Goal: Transaction & Acquisition: Purchase product/service

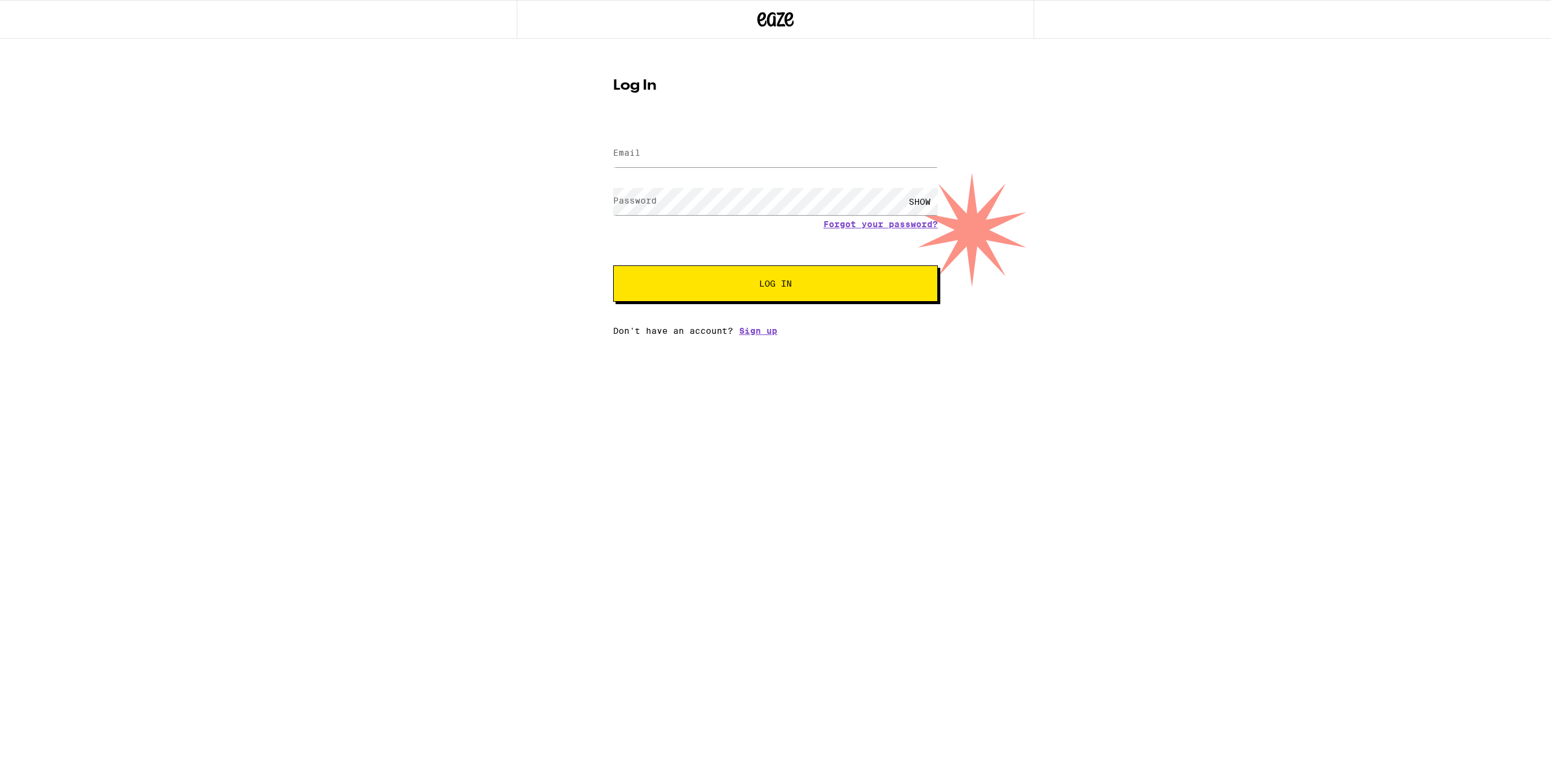
type input "[EMAIL_ADDRESS][DOMAIN_NAME]"
click at [726, 294] on button "Log In" at bounding box center [775, 284] width 324 height 36
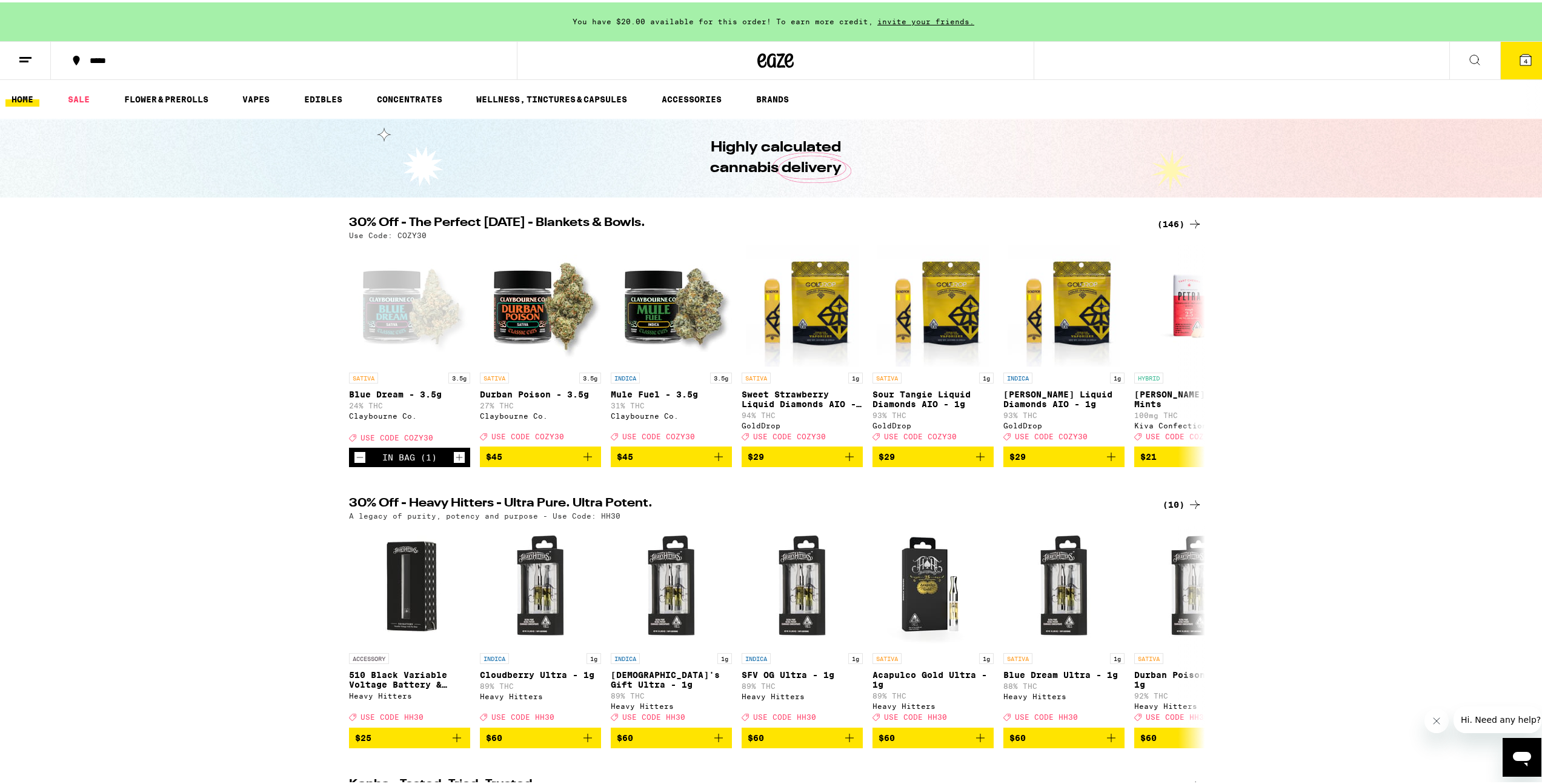
click at [860, 225] on div "(146)" at bounding box center [1180, 221] width 45 height 14
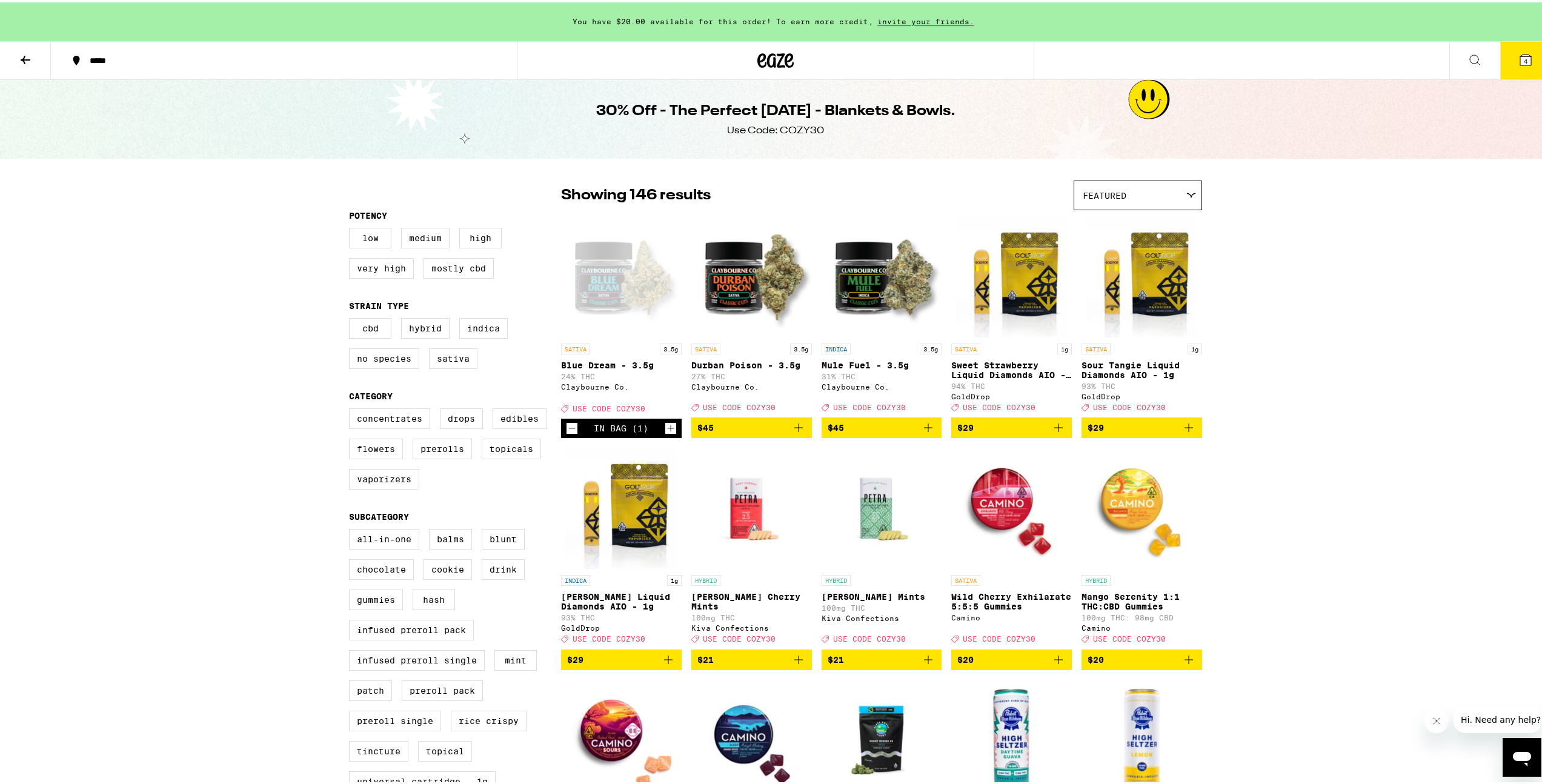
click at [860, 55] on span "4" at bounding box center [1526, 59] width 4 height 7
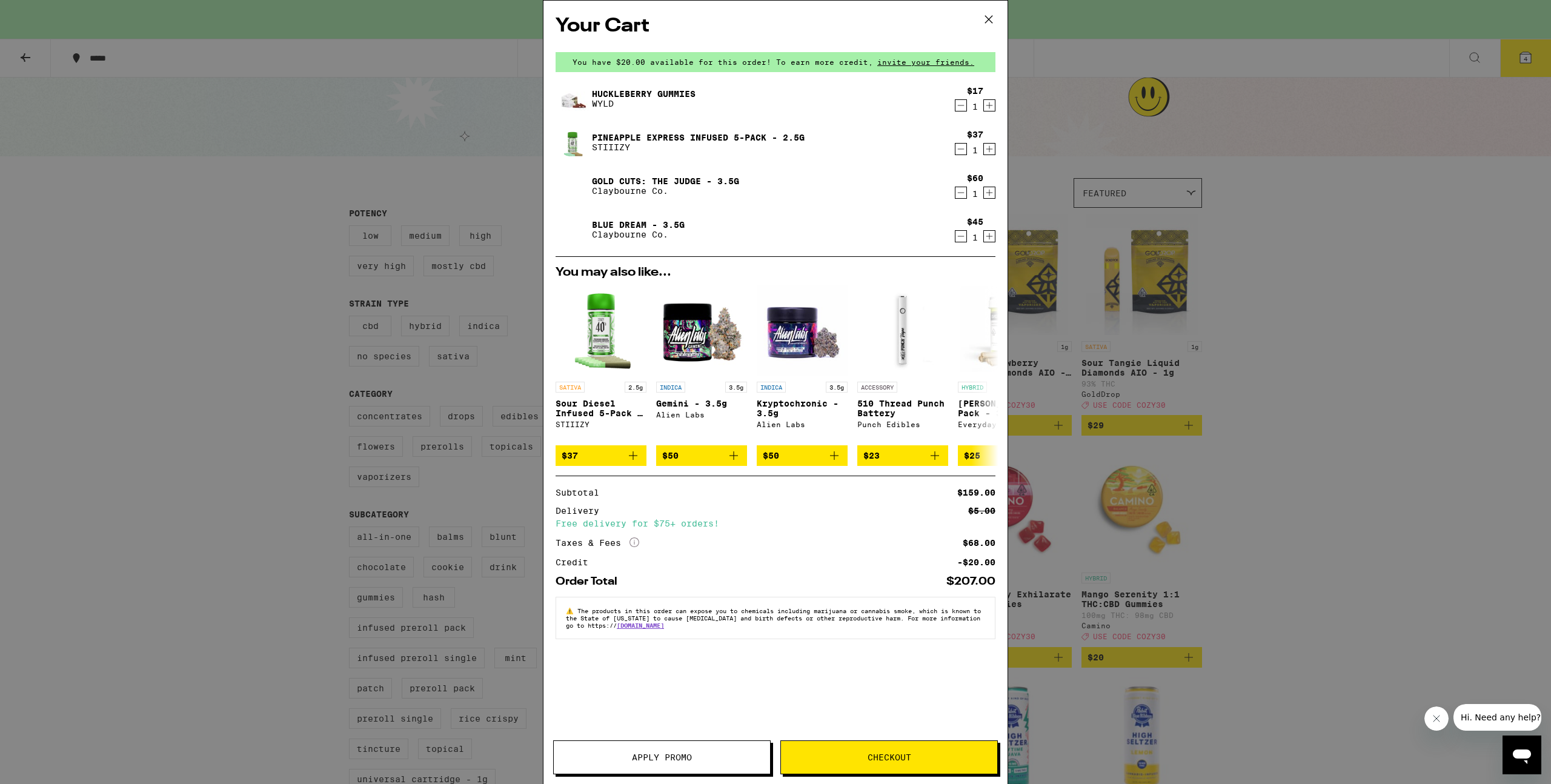
click at [860, 102] on icon "Decrement" at bounding box center [961, 106] width 11 height 14
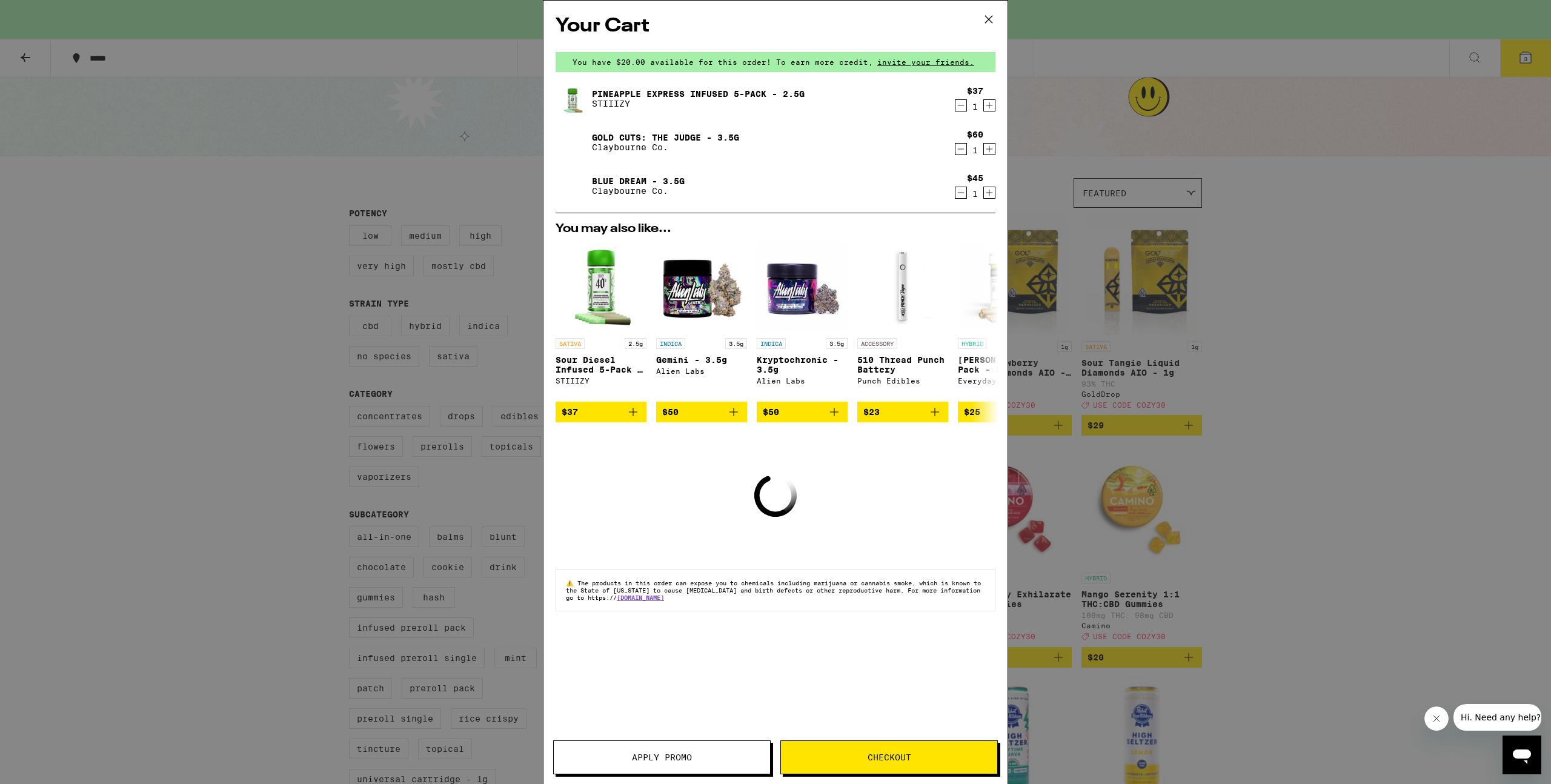
click at [860, 102] on icon "Decrement" at bounding box center [961, 106] width 11 height 14
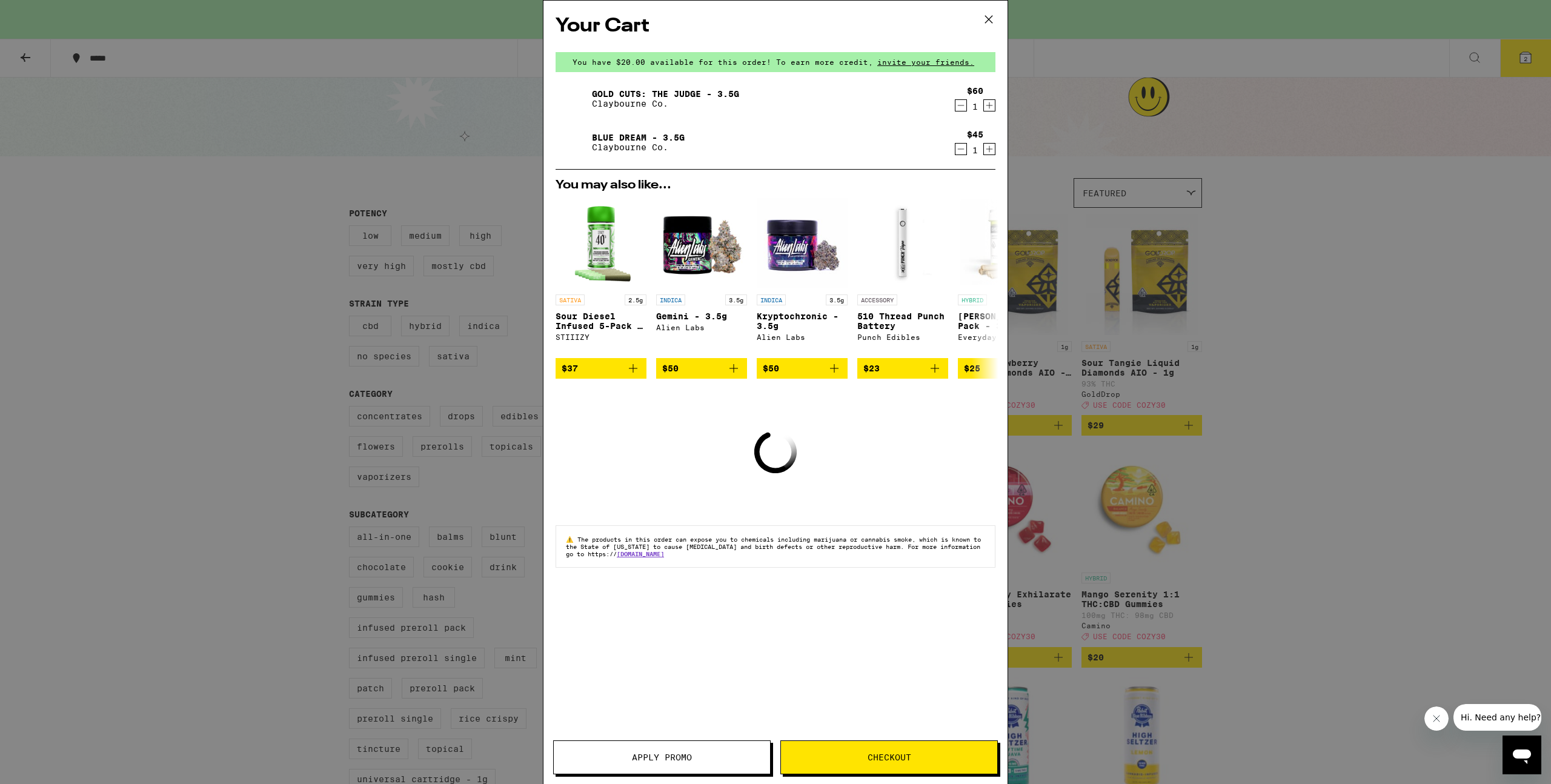
click at [860, 102] on icon "Decrement" at bounding box center [961, 106] width 11 height 14
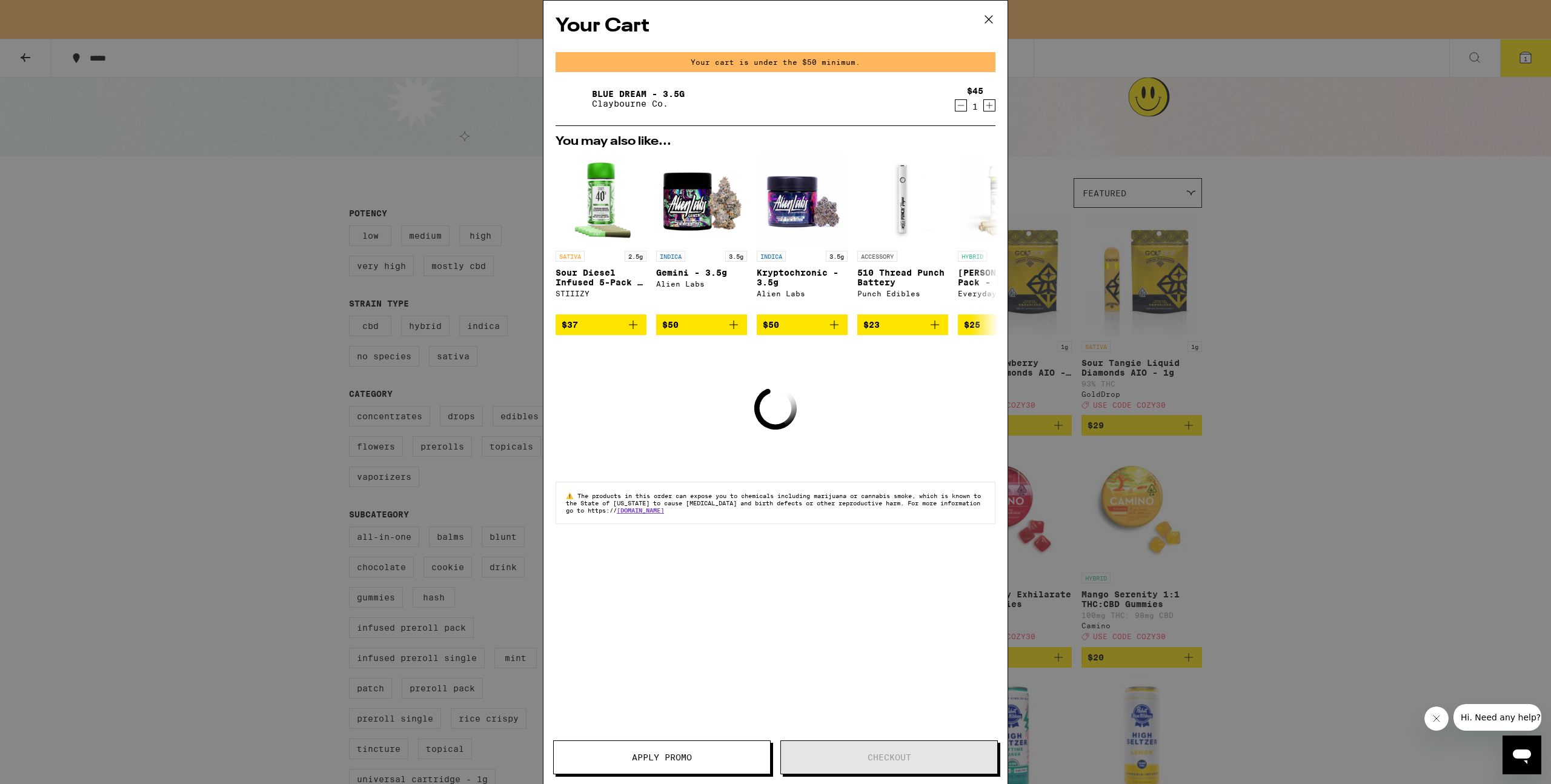
click at [860, 102] on icon "Decrement" at bounding box center [961, 106] width 11 height 14
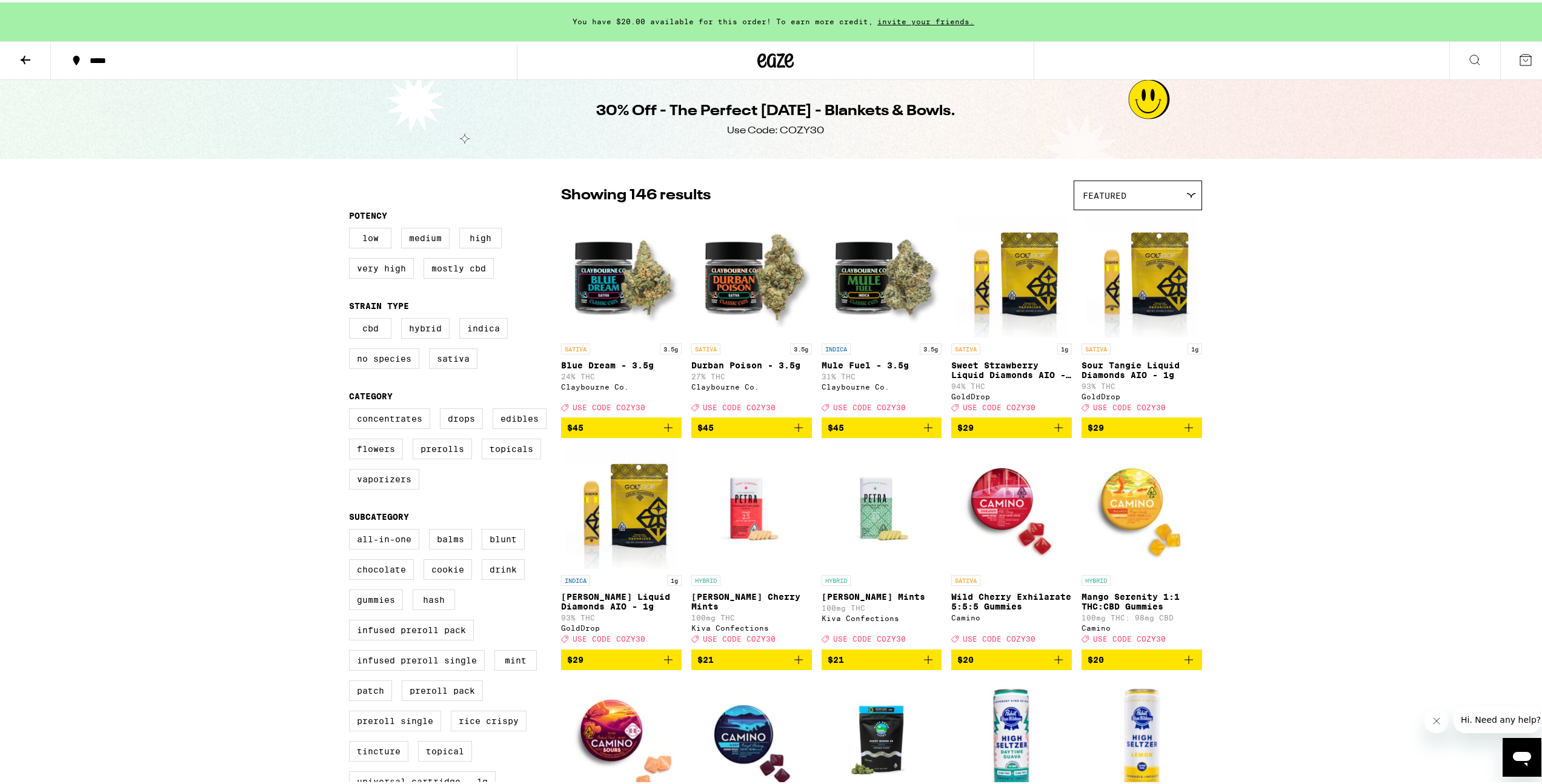
click at [780, 124] on div "Use Code: COZY30" at bounding box center [775, 128] width 97 height 14
click at [773, 61] on icon at bounding box center [776, 58] width 18 height 14
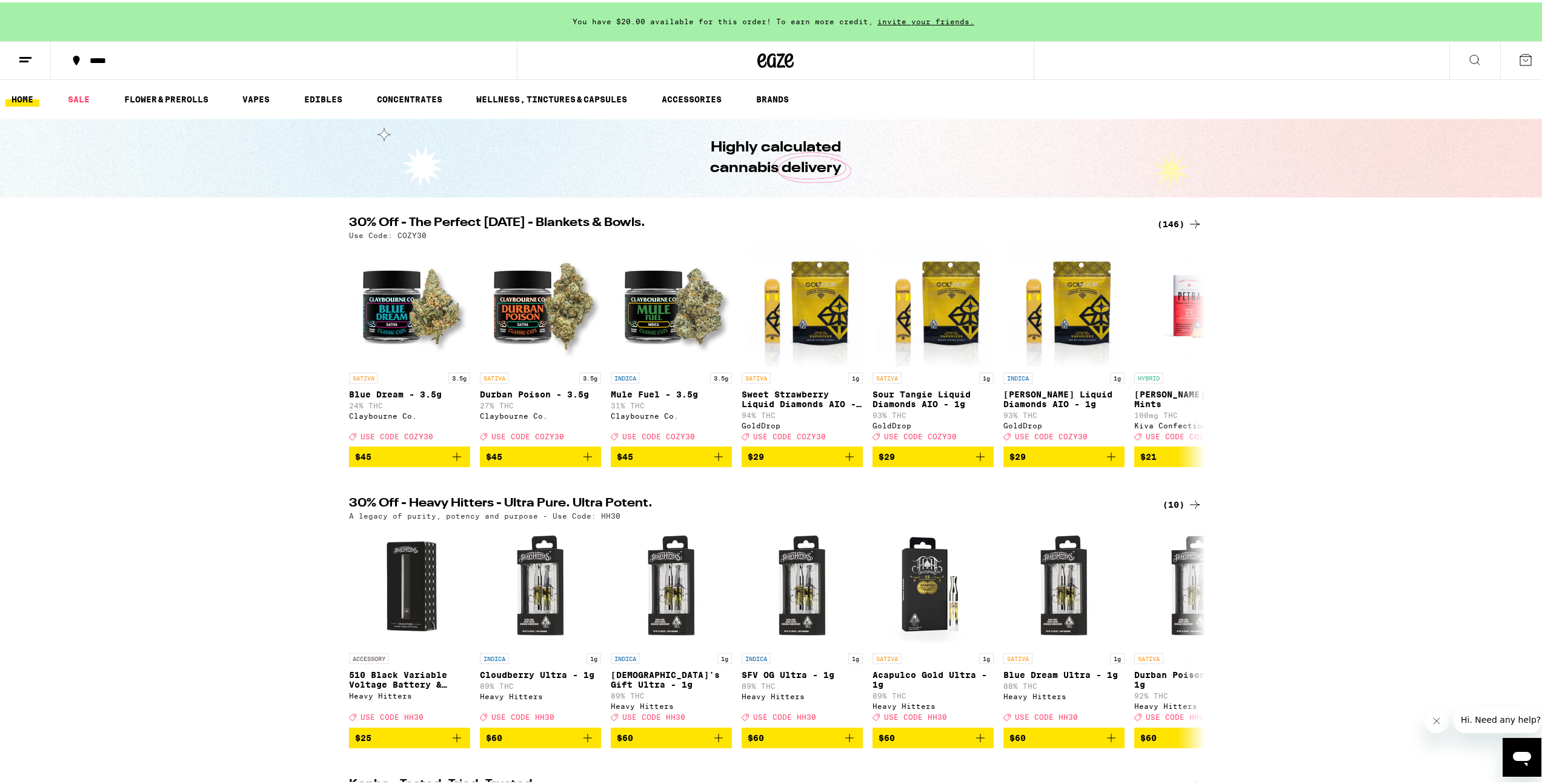
click at [402, 229] on p "Use Code: COZY30" at bounding box center [388, 233] width 78 height 8
copy p "COZY30"
click at [860, 228] on div "(146)" at bounding box center [1180, 221] width 45 height 14
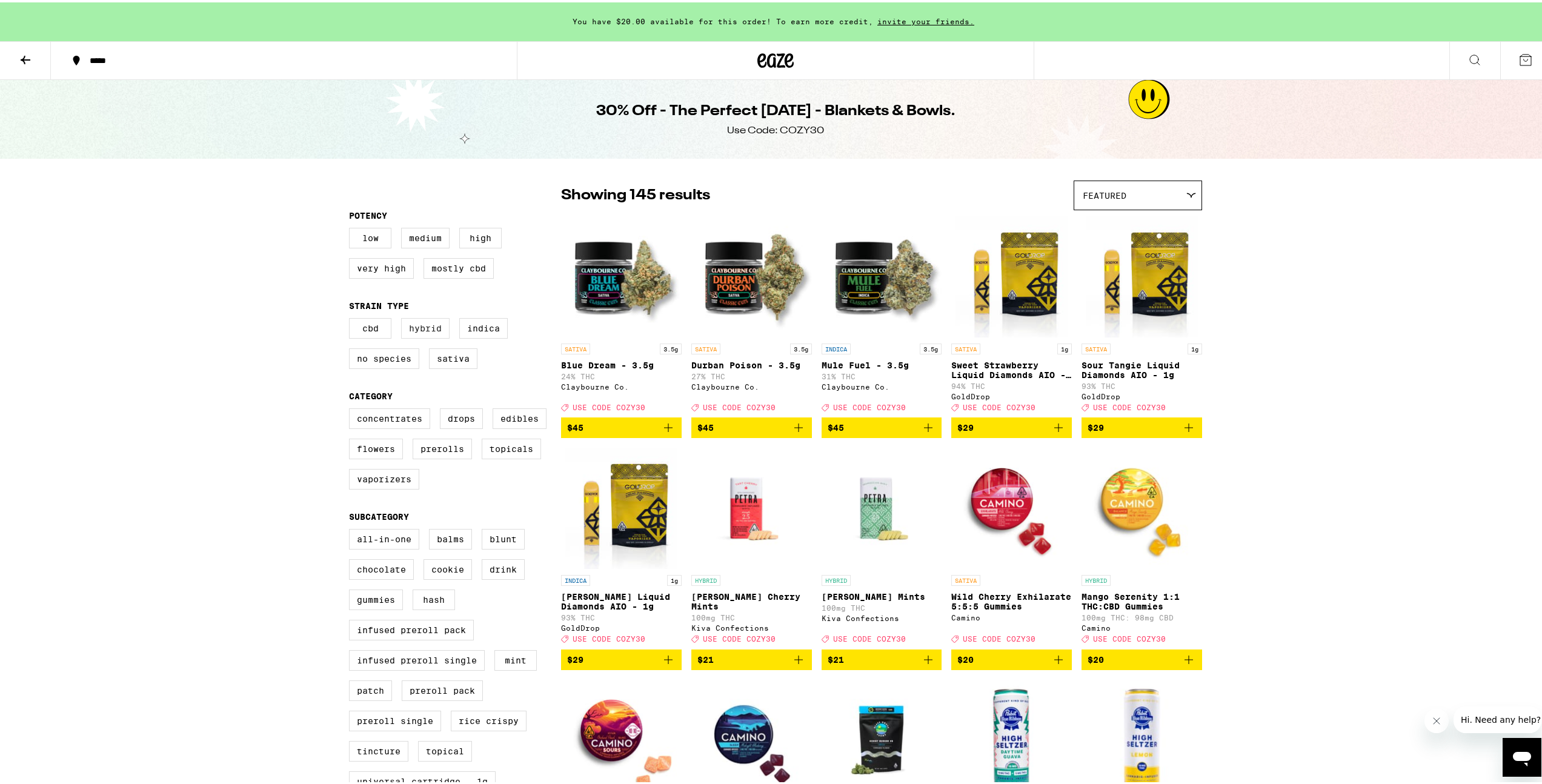
click at [425, 336] on label "Hybrid" at bounding box center [425, 325] width 49 height 21
click at [352, 318] on input "Hybrid" at bounding box center [351, 317] width 1 height 1
checkbox input "true"
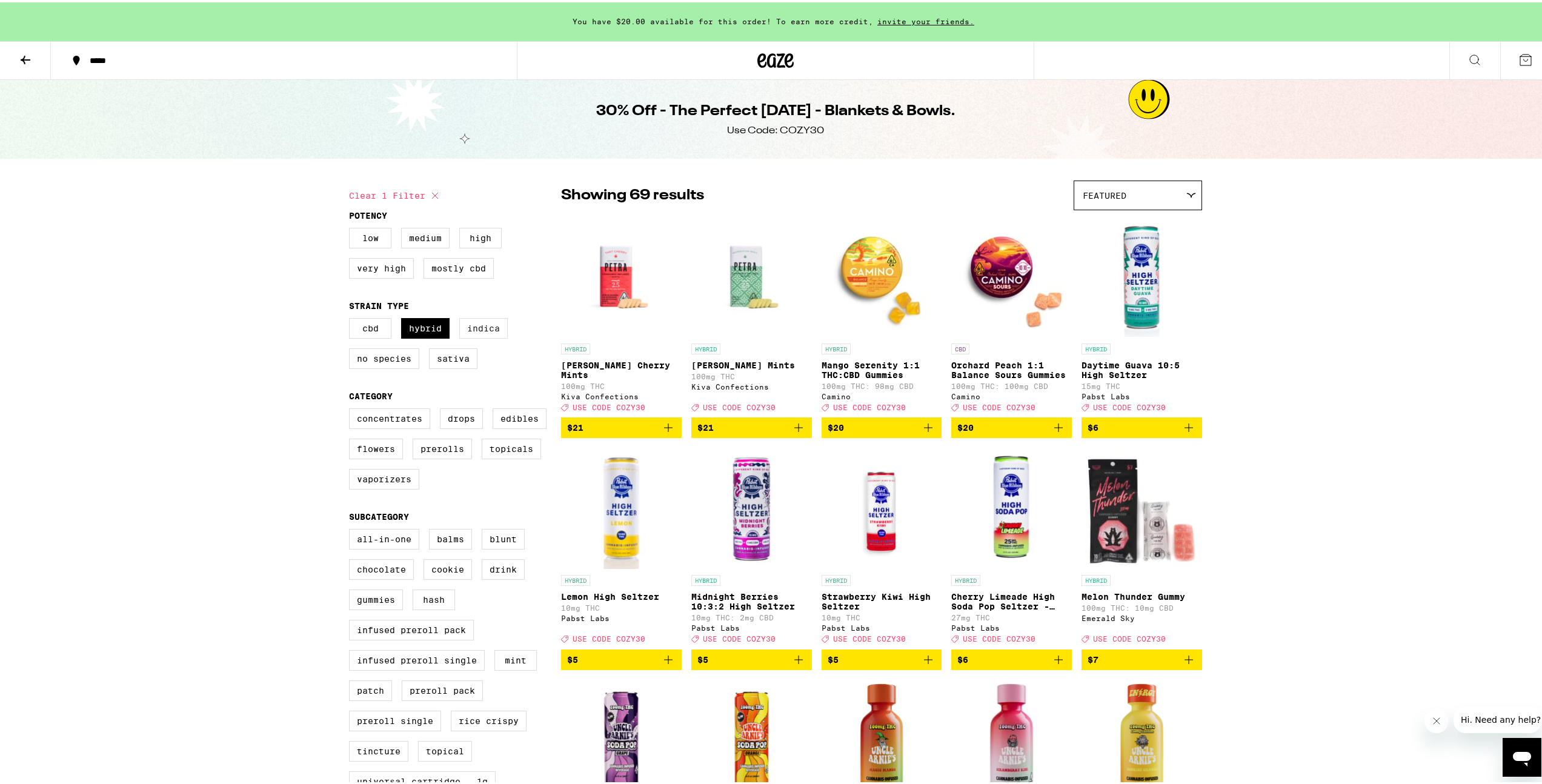
click at [479, 336] on label "Indica" at bounding box center [483, 325] width 49 height 21
click at [352, 318] on input "Indica" at bounding box center [351, 317] width 1 height 1
checkbox input "true"
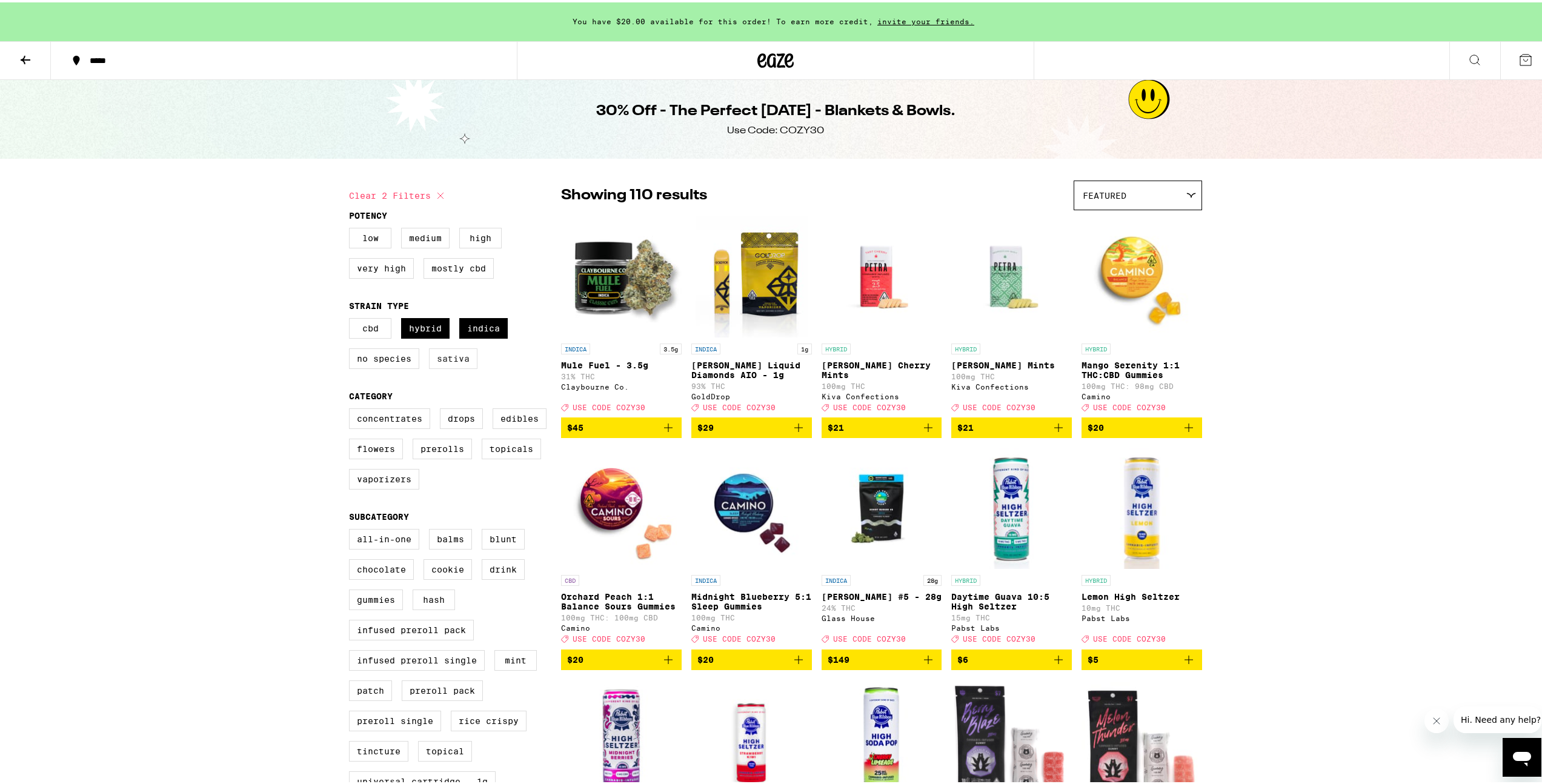
click at [461, 358] on label "Sativa" at bounding box center [453, 356] width 49 height 21
click at [352, 318] on input "Sativa" at bounding box center [351, 317] width 1 height 1
checkbox input "true"
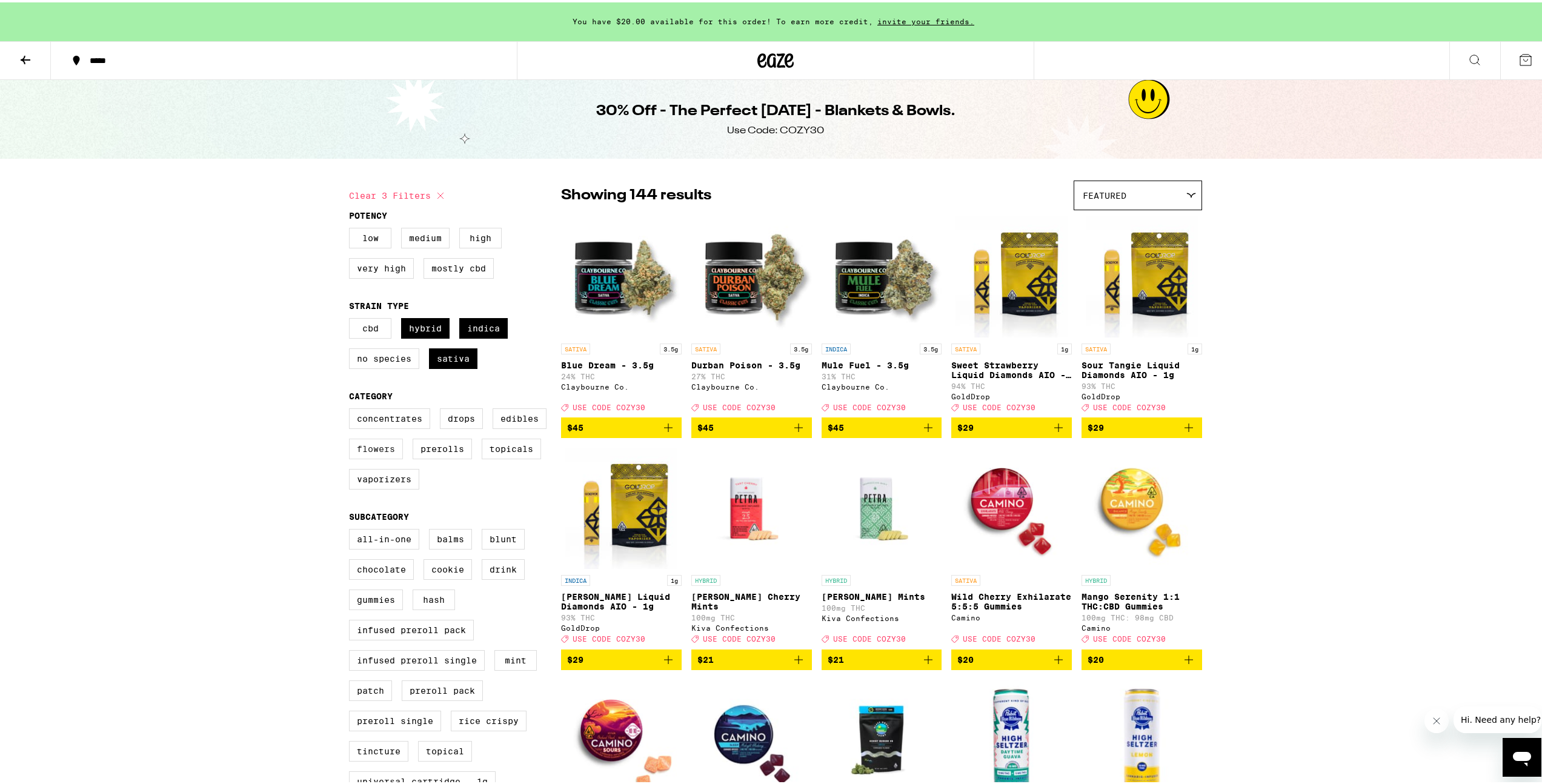
click at [376, 444] on label "Flowers" at bounding box center [376, 446] width 54 height 21
click at [352, 408] on input "Flowers" at bounding box center [351, 407] width 1 height 1
checkbox input "true"
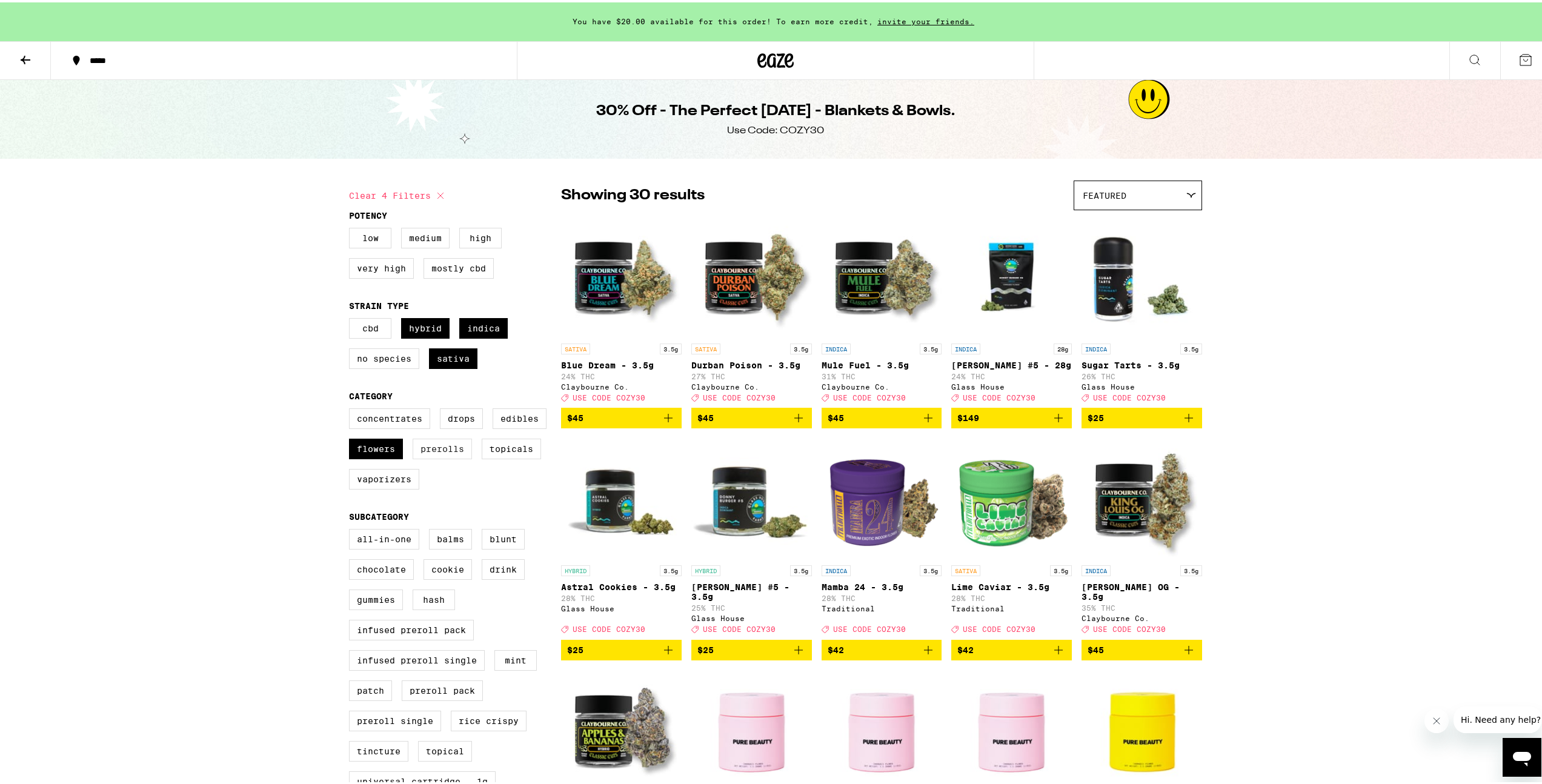
click at [437, 444] on label "Prerolls" at bounding box center [443, 446] width 60 height 21
click at [352, 408] on input "Prerolls" at bounding box center [351, 407] width 1 height 1
checkbox input "true"
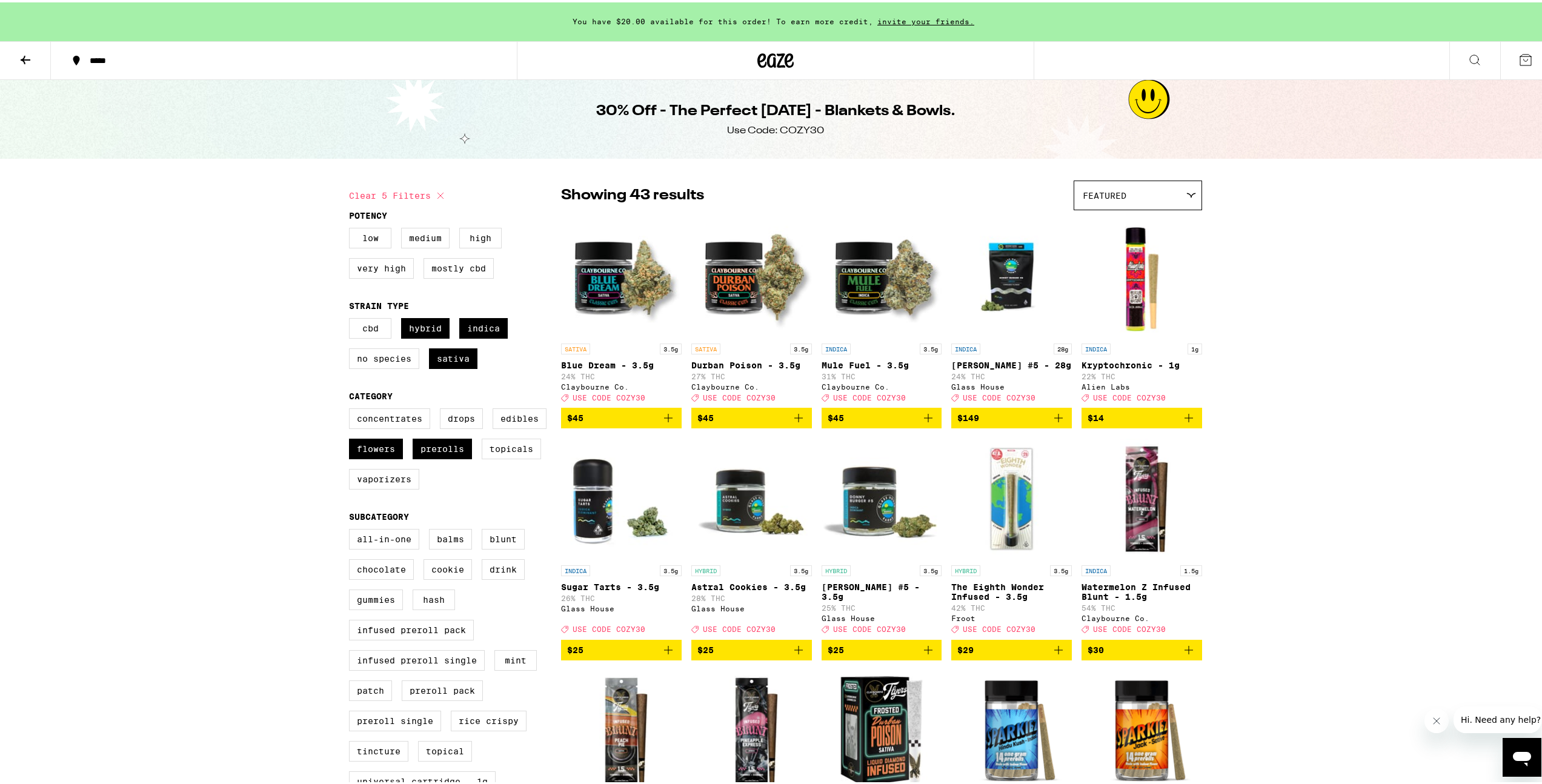
click at [860, 197] on div "Featured" at bounding box center [1137, 193] width 127 height 29
click at [860, 281] on span "Price: High to Low" at bounding box center [1137, 275] width 110 height 27
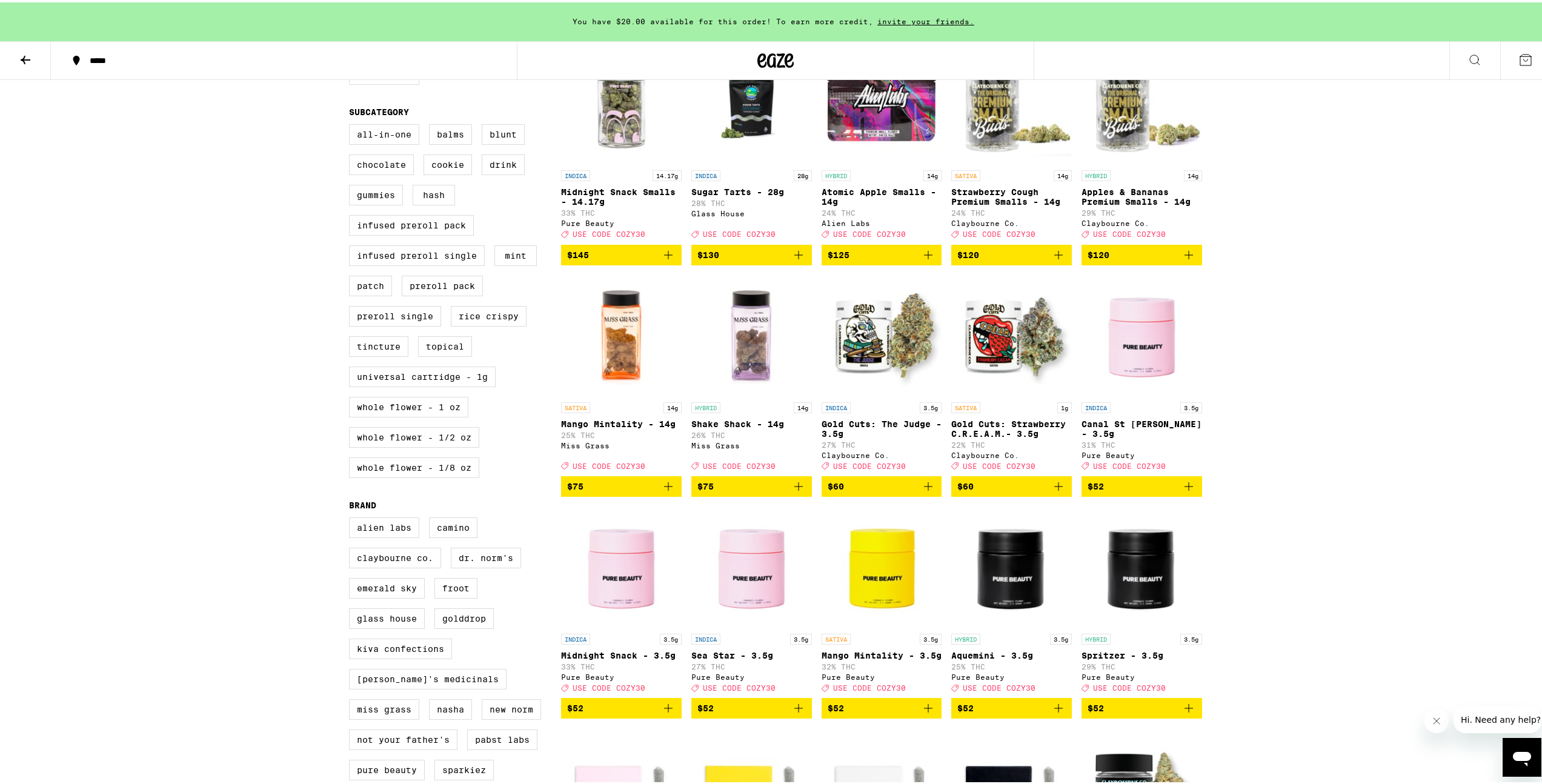
scroll to position [467, 0]
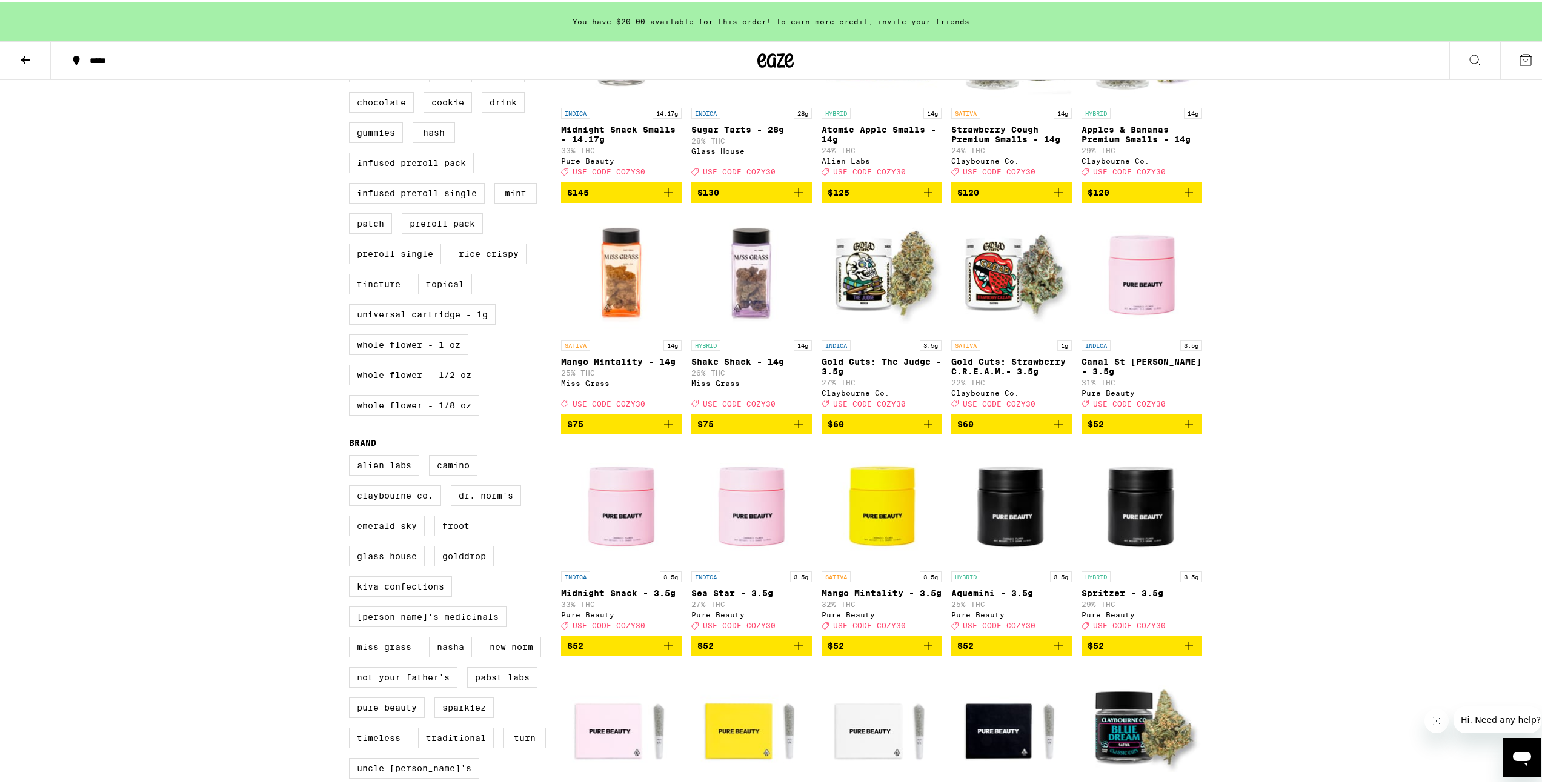
click at [812, 444] on div "INDICA 28g Mule Fuel Premium Smalls - 28g 24% THC [PERSON_NAME] Co. Deal Create…" at bounding box center [882, 779] width 641 height 2065
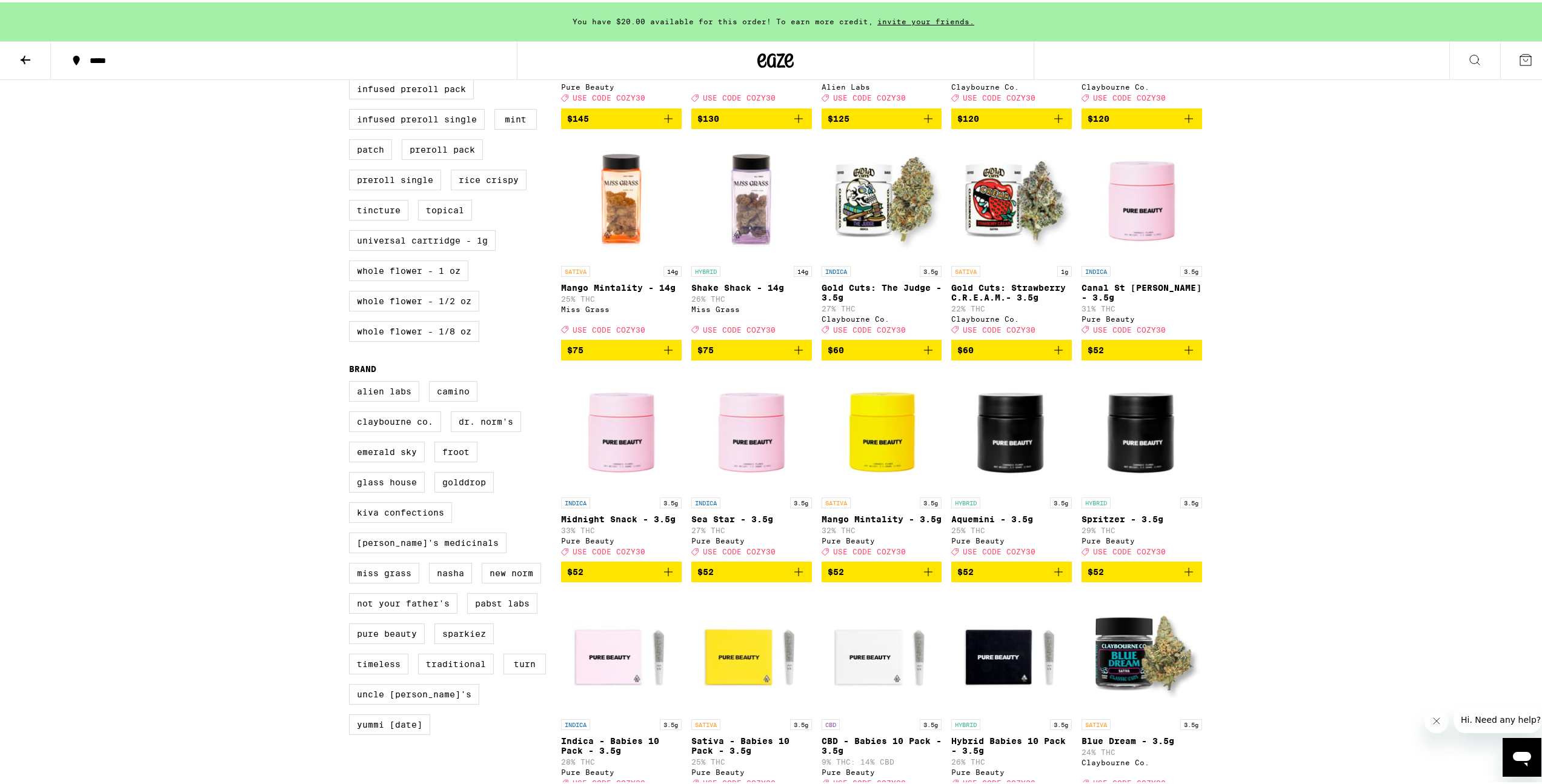
scroll to position [533, 0]
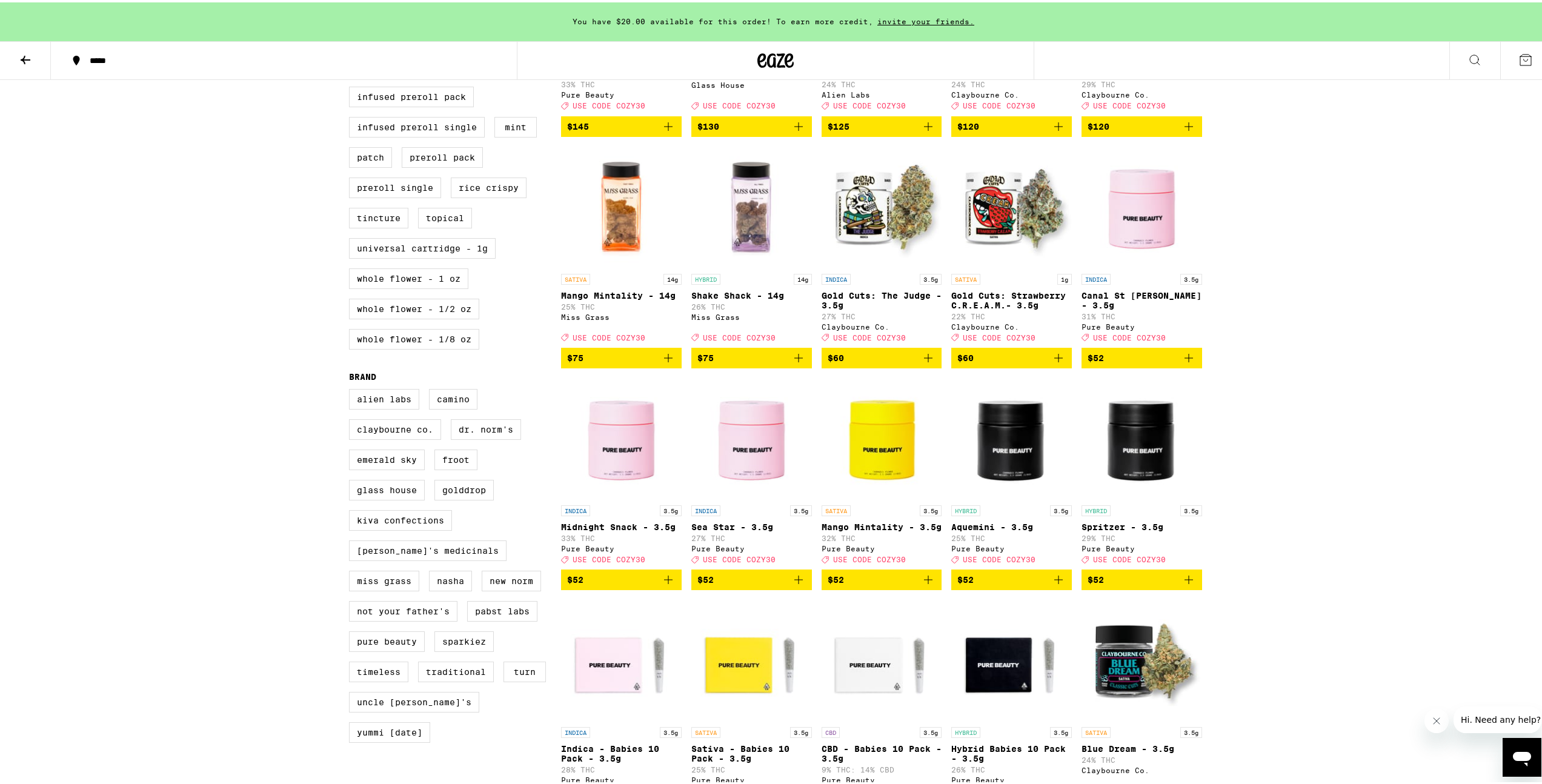
click at [794, 359] on icon "Add to bag" at bounding box center [798, 355] width 8 height 8
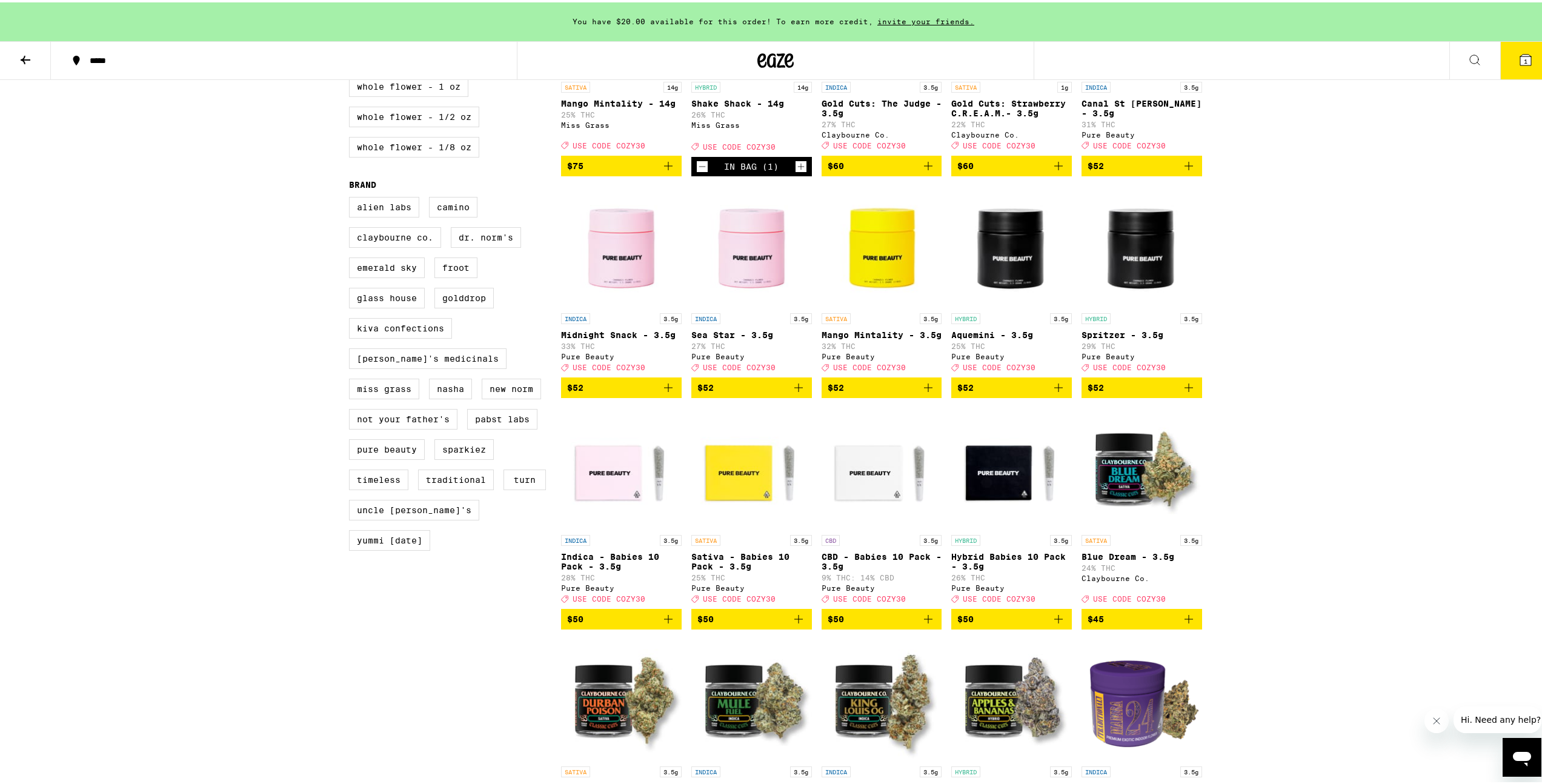
scroll to position [759, 0]
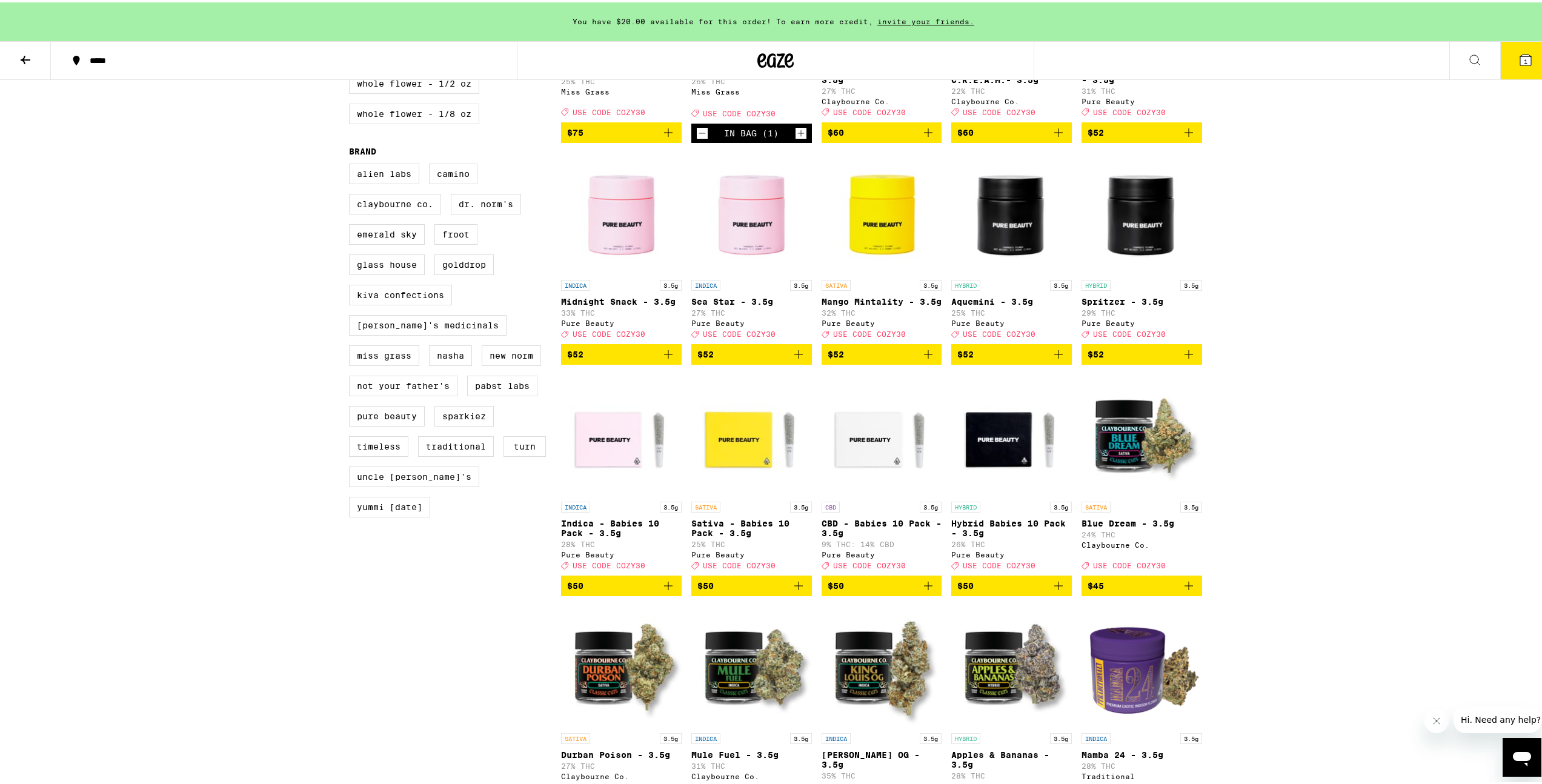
click at [669, 444] on icon "Add to bag" at bounding box center [668, 583] width 14 height 14
click at [796, 444] on icon "Add to bag" at bounding box center [799, 583] width 14 height 14
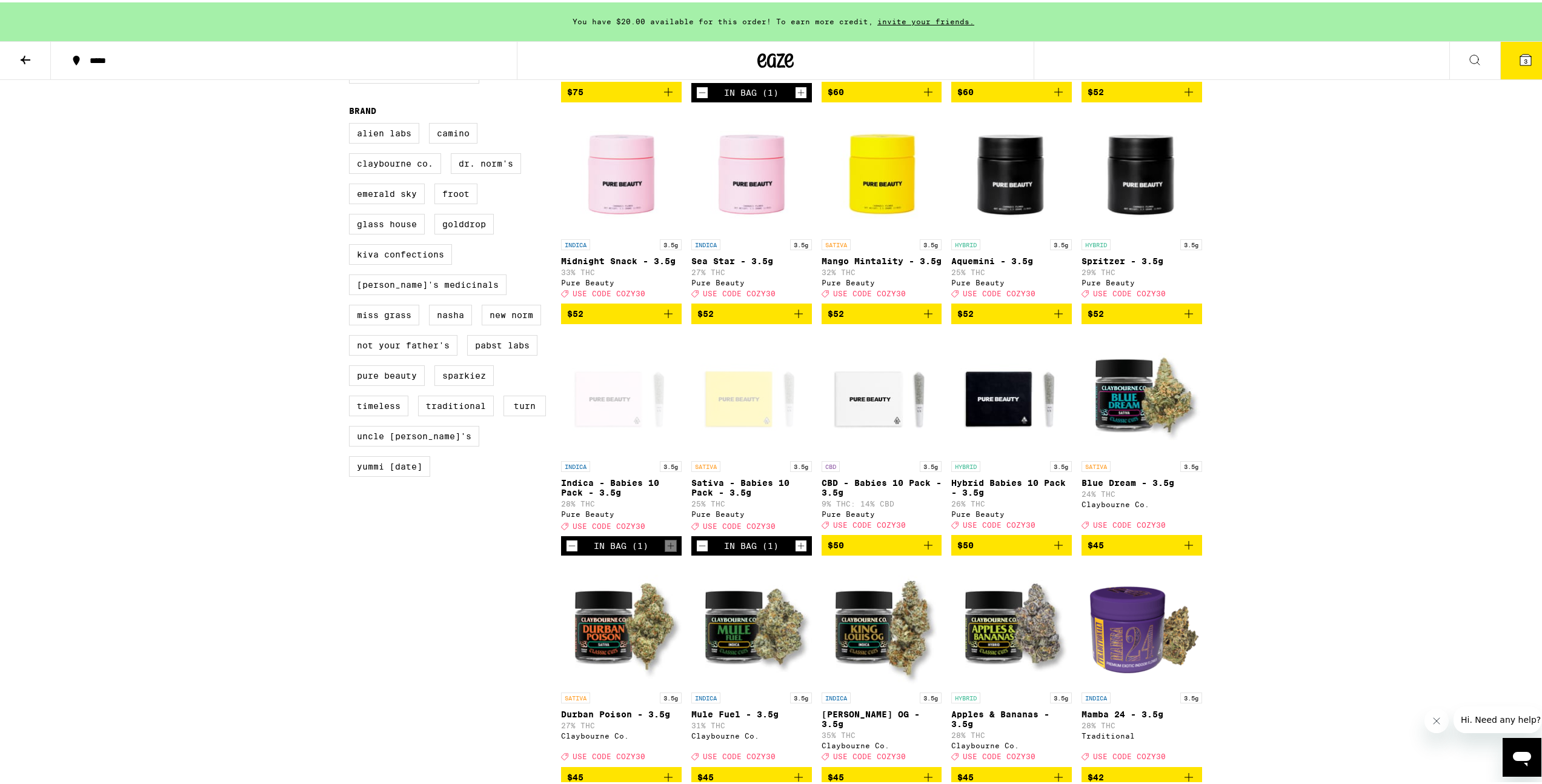
scroll to position [0, 0]
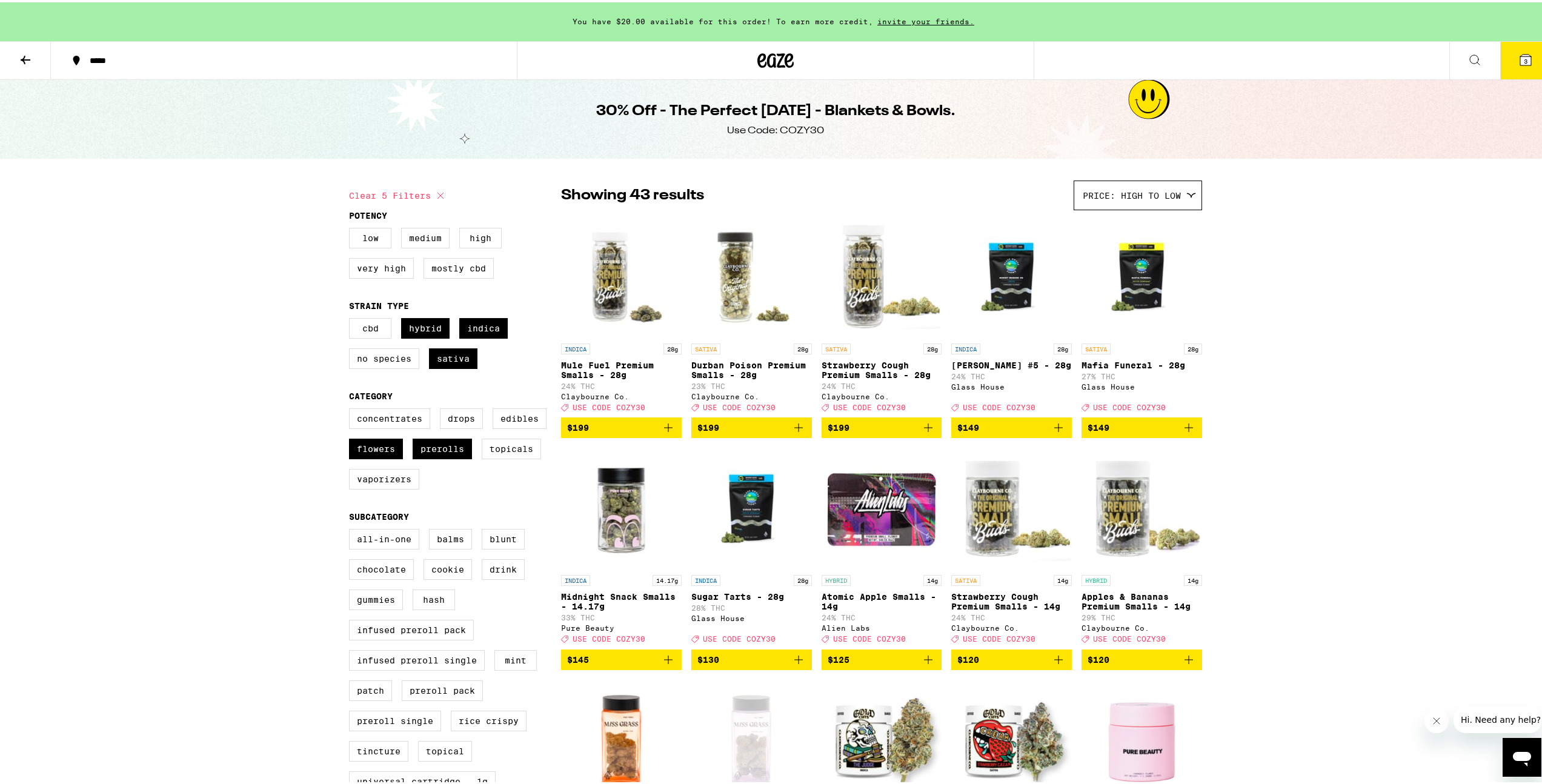
click at [860, 63] on icon at bounding box center [1526, 58] width 14 height 14
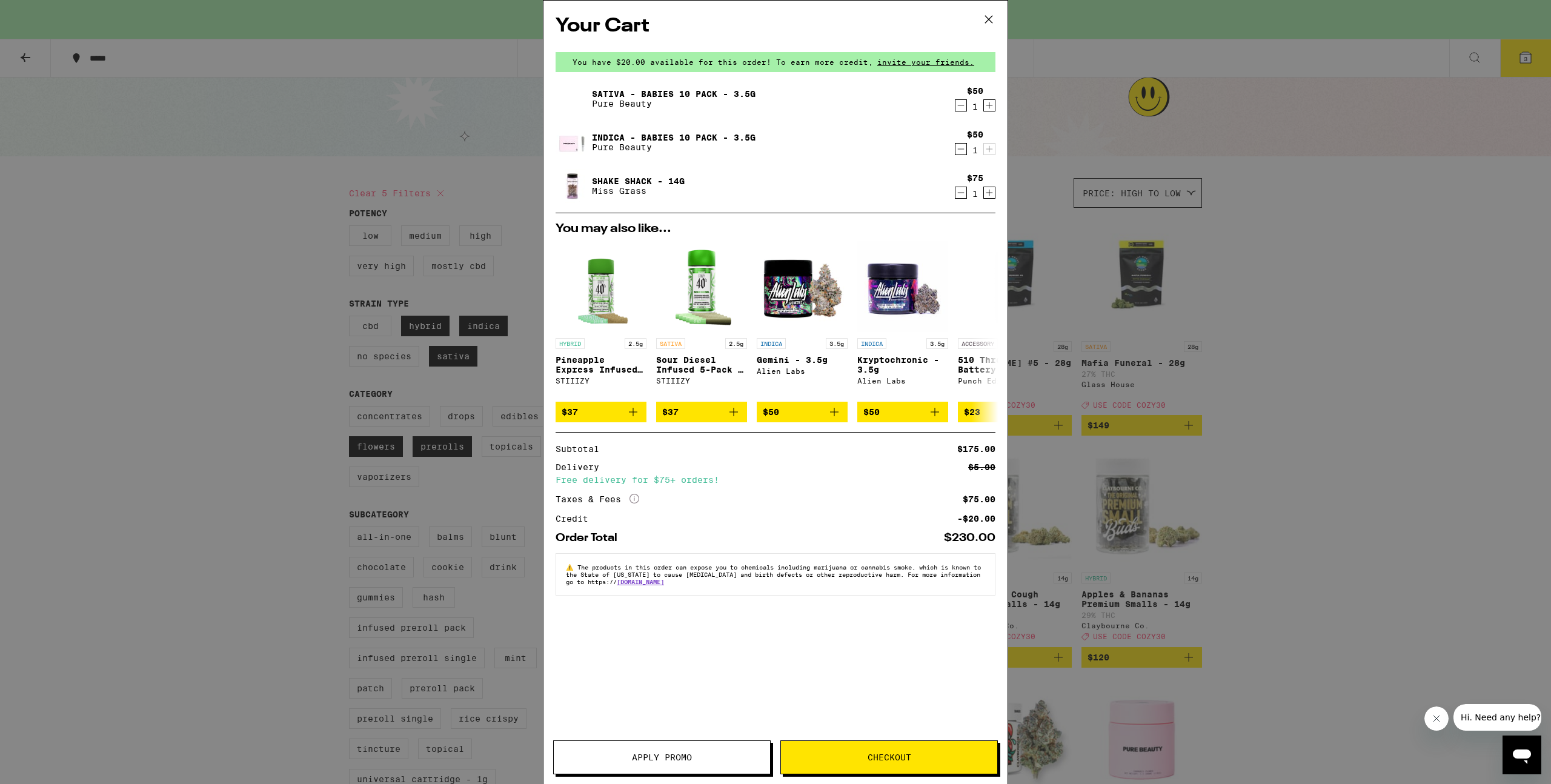
click at [632, 444] on button "Apply Promo" at bounding box center [661, 758] width 218 height 34
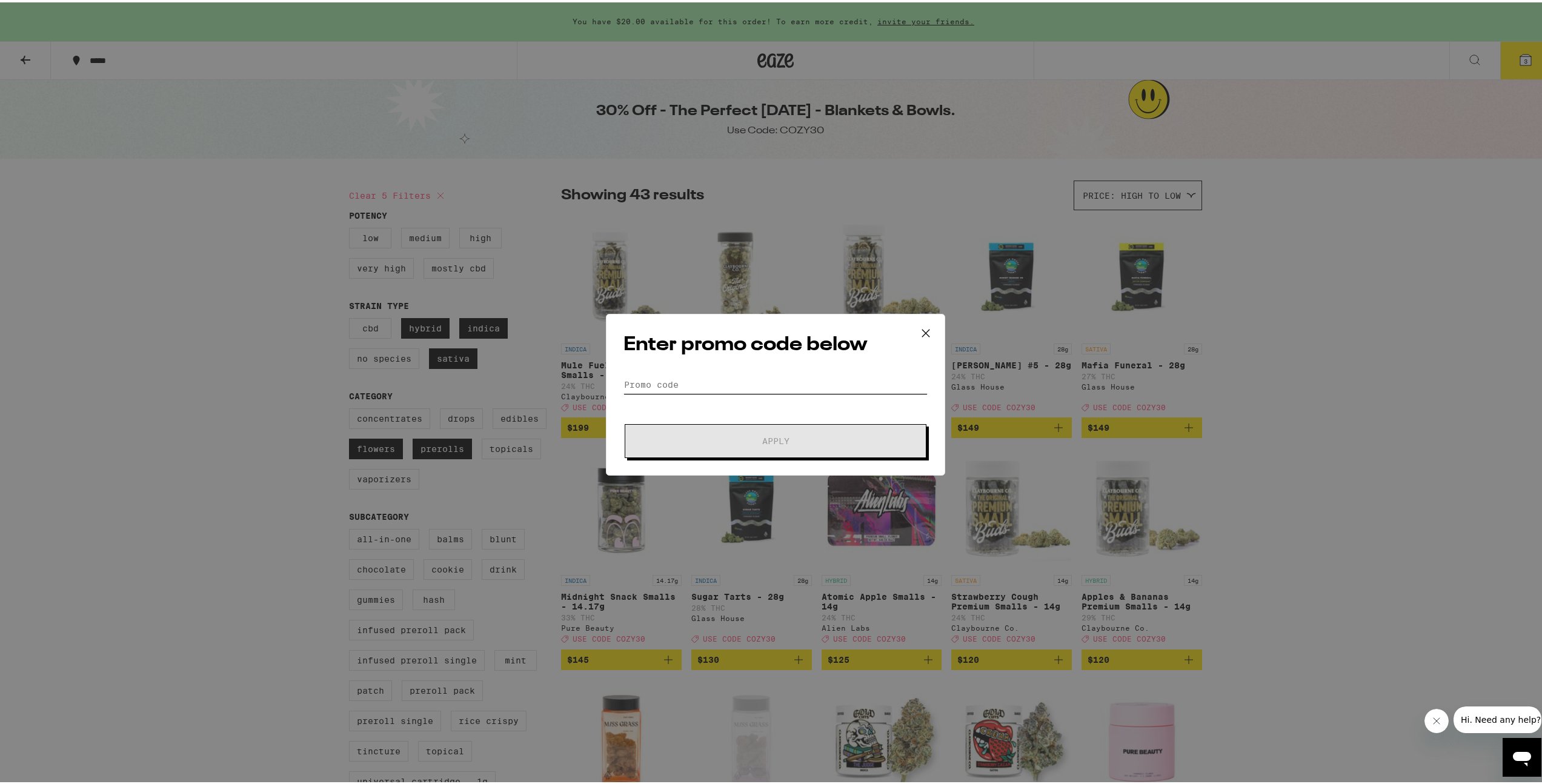
click at [682, 385] on input "Promo Code" at bounding box center [775, 382] width 304 height 18
paste input "COZY30"
type input "COZY30"
click at [722, 434] on span "Apply" at bounding box center [775, 438] width 218 height 8
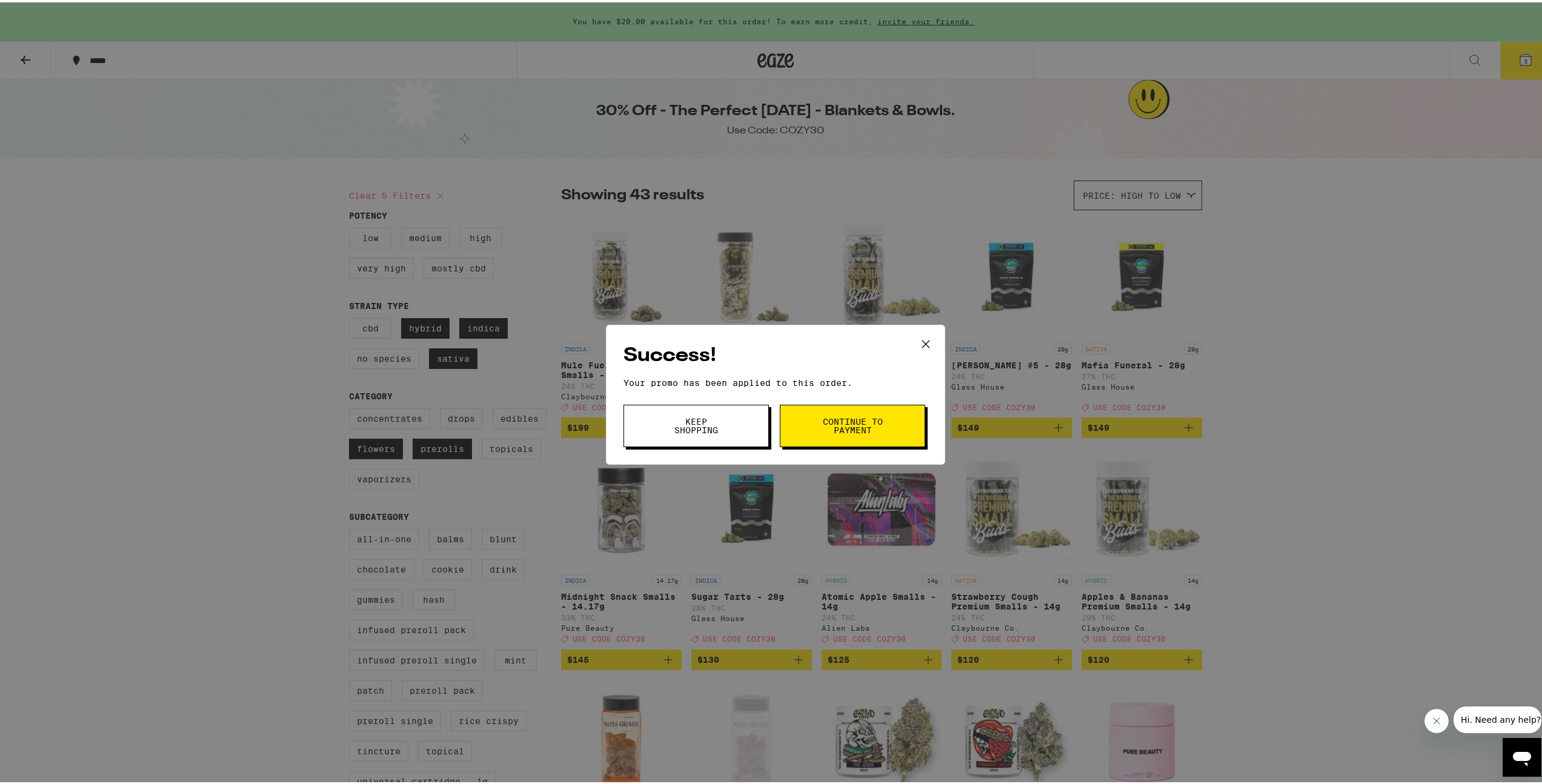
click at [860, 425] on span "Continue to payment" at bounding box center [852, 423] width 61 height 17
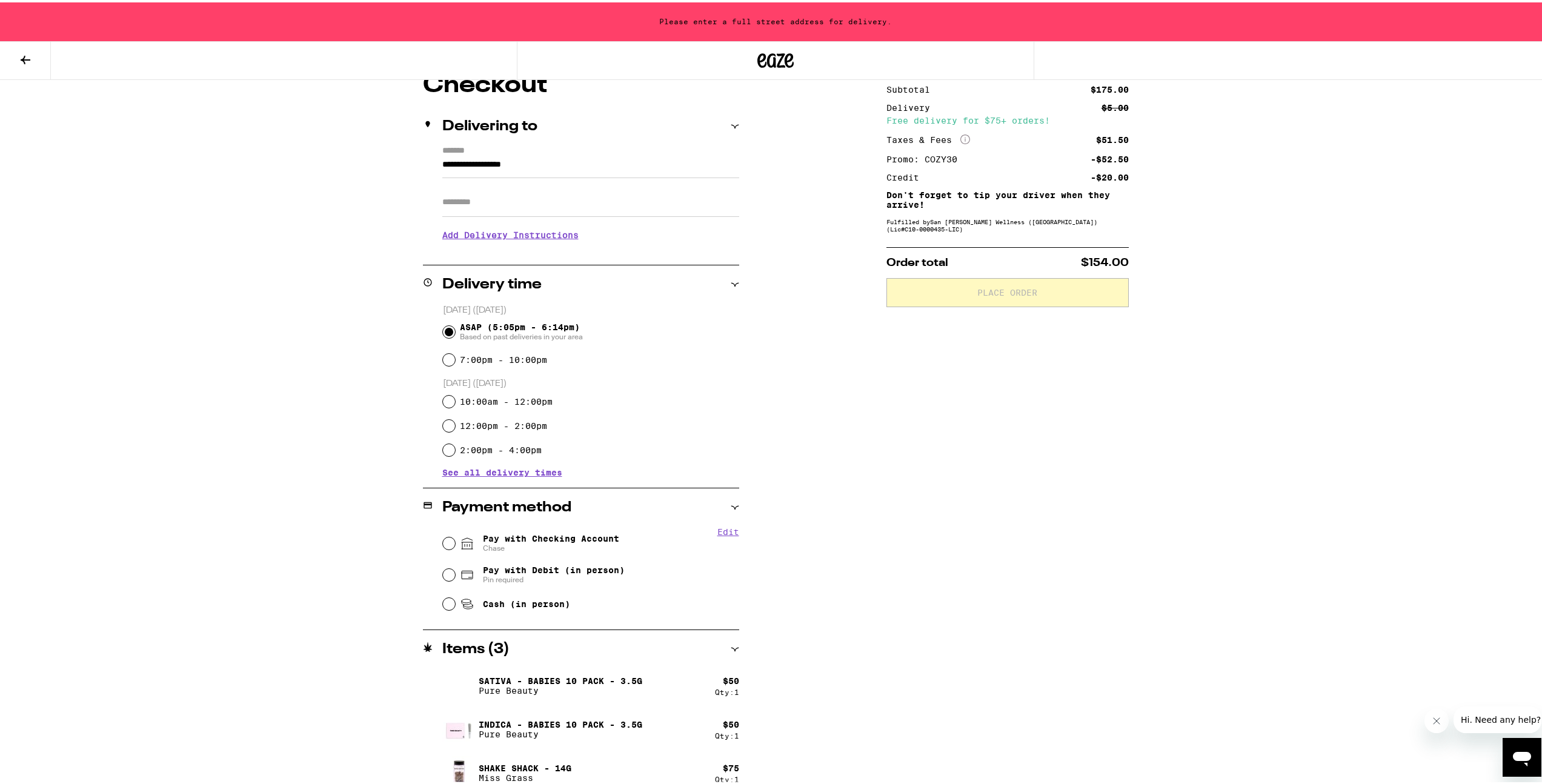
scroll to position [128, 0]
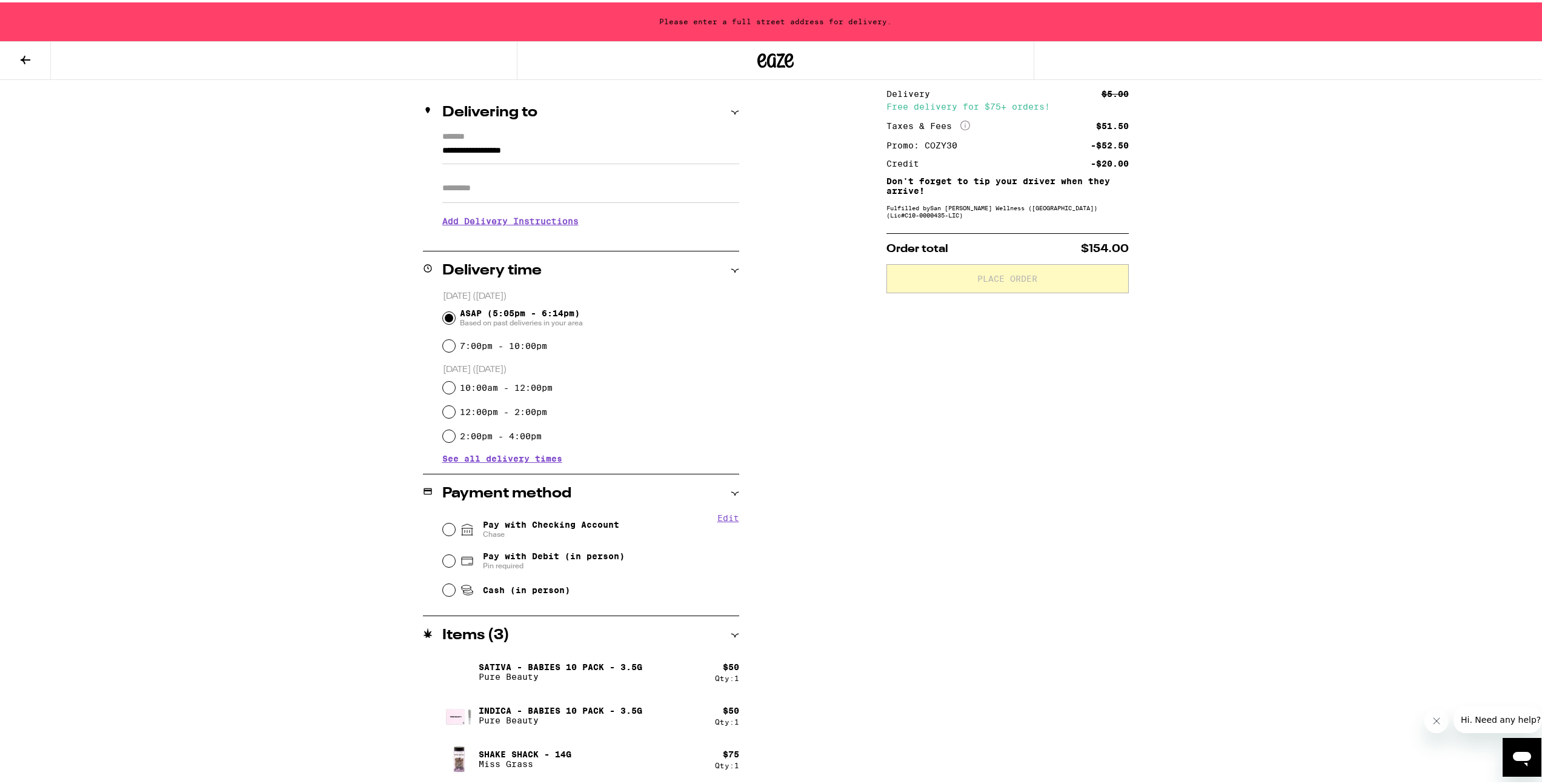
click at [860, 444] on div "**********" at bounding box center [776, 420] width 873 height 727
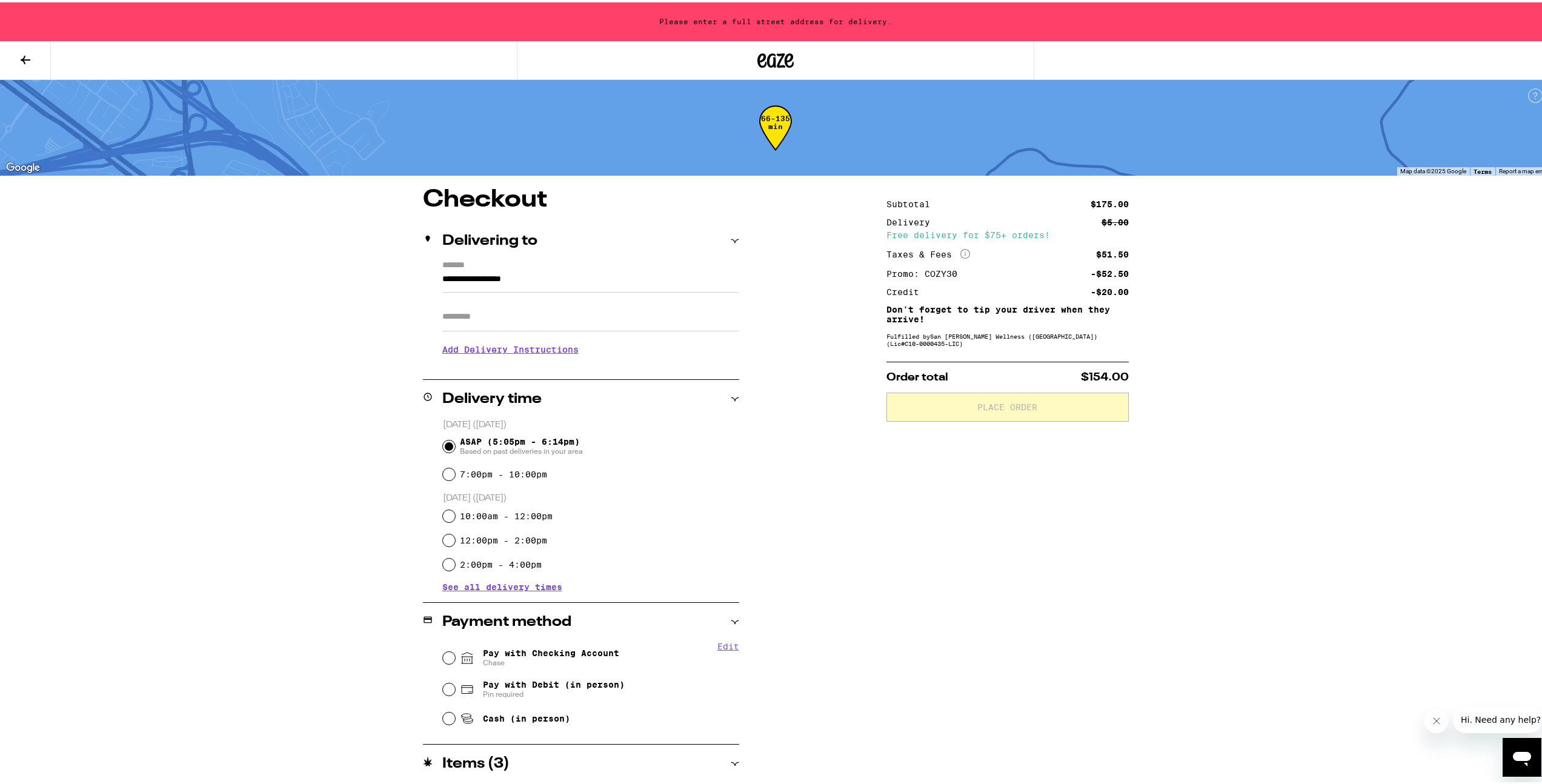
click at [527, 281] on input "**********" at bounding box center [591, 279] width 297 height 21
click at [828, 405] on div "**********" at bounding box center [776, 548] width 873 height 727
click at [488, 281] on input "**********" at bounding box center [591, 279] width 297 height 21
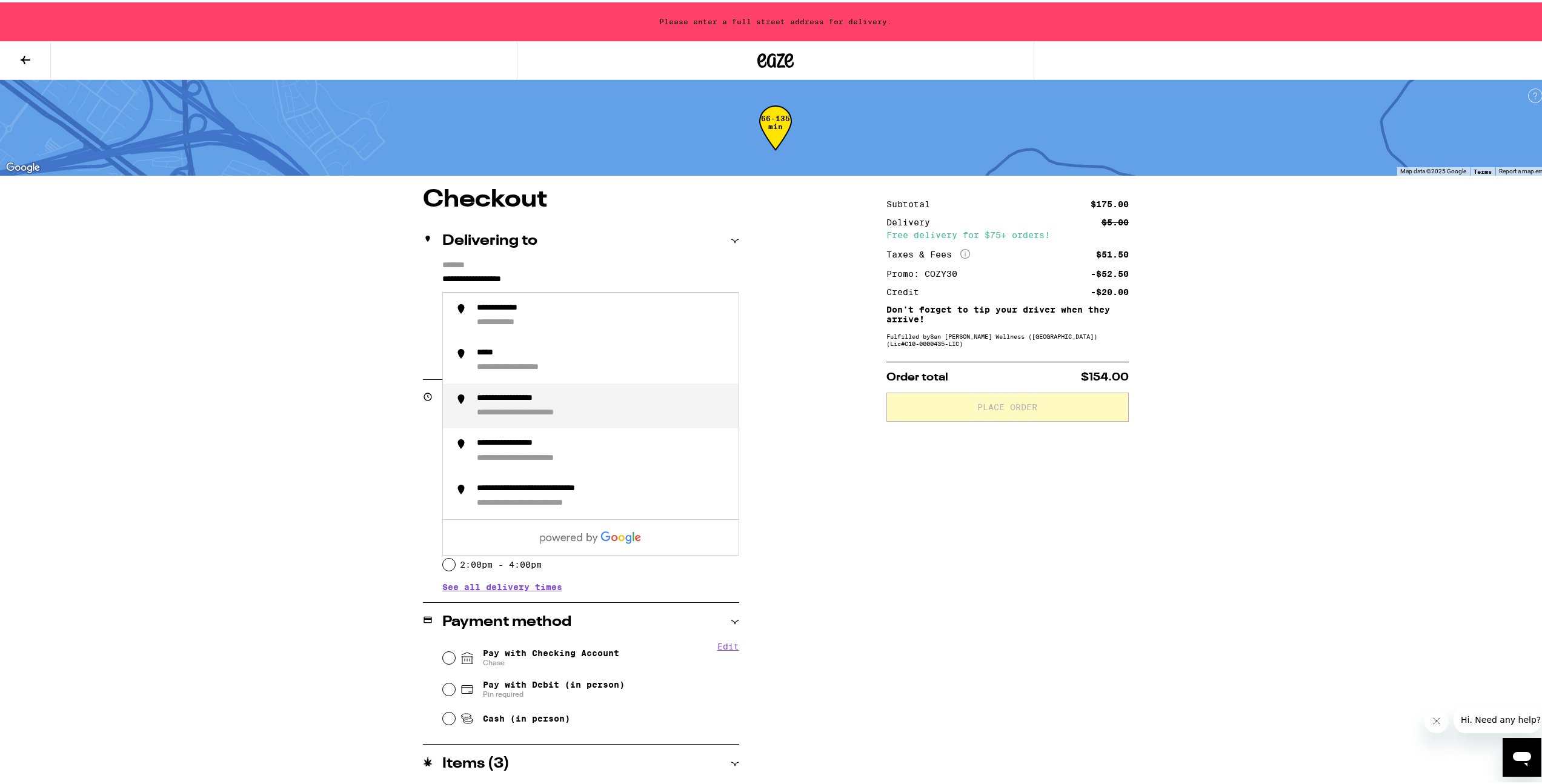
scroll to position [128, 0]
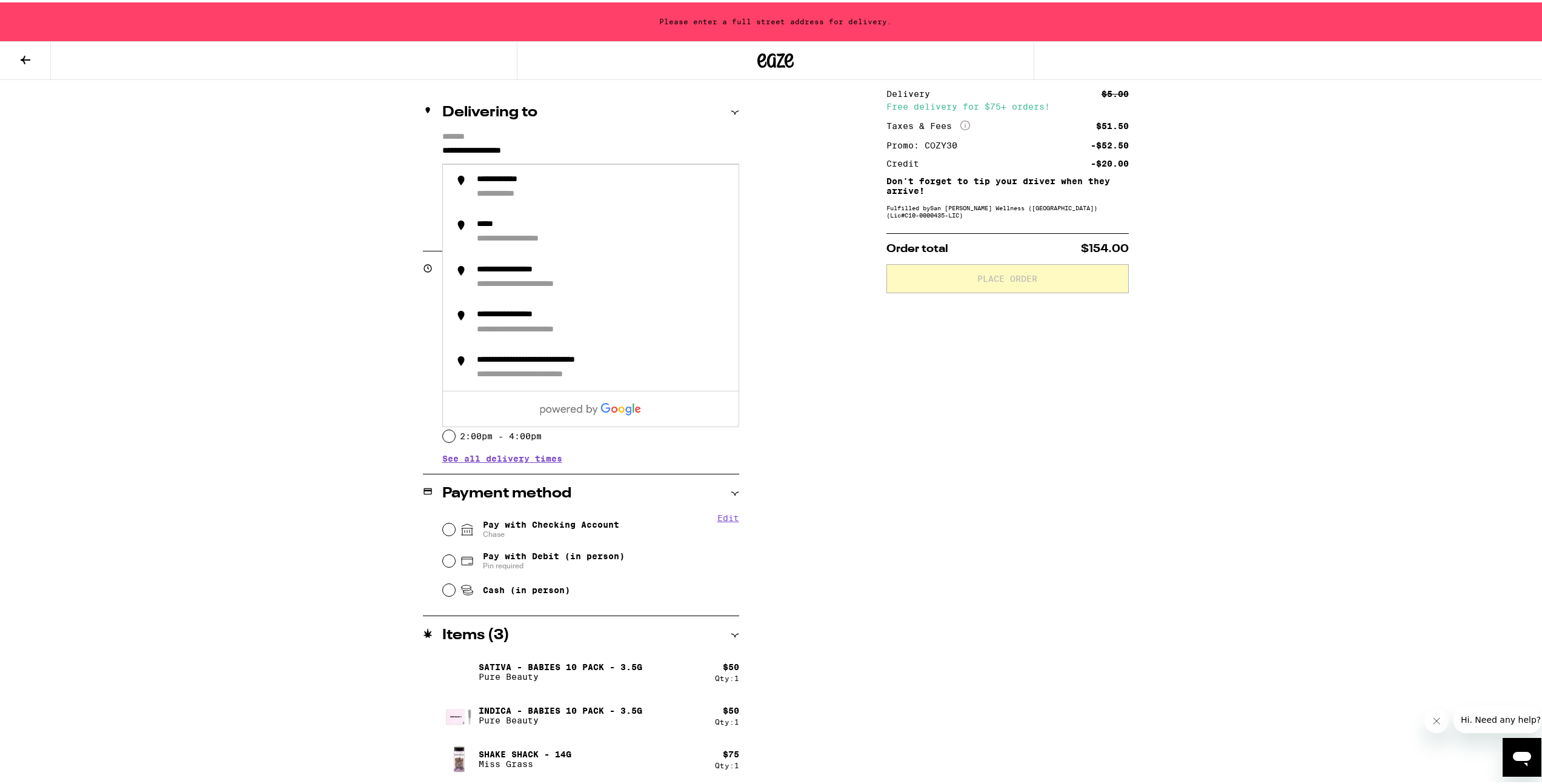
click at [190, 398] on div "**********" at bounding box center [775, 328] width 1551 height 912
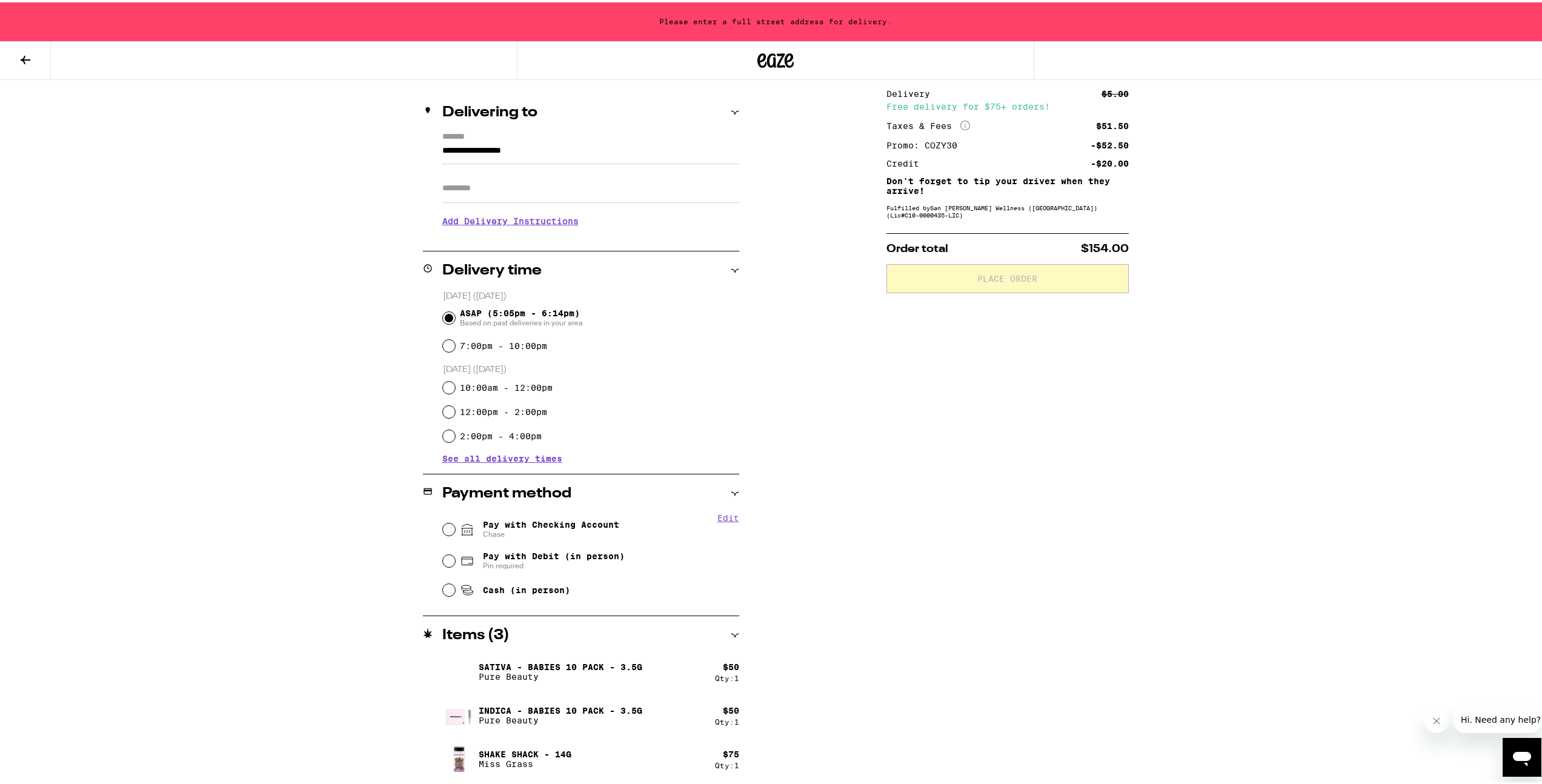
scroll to position [0, 0]
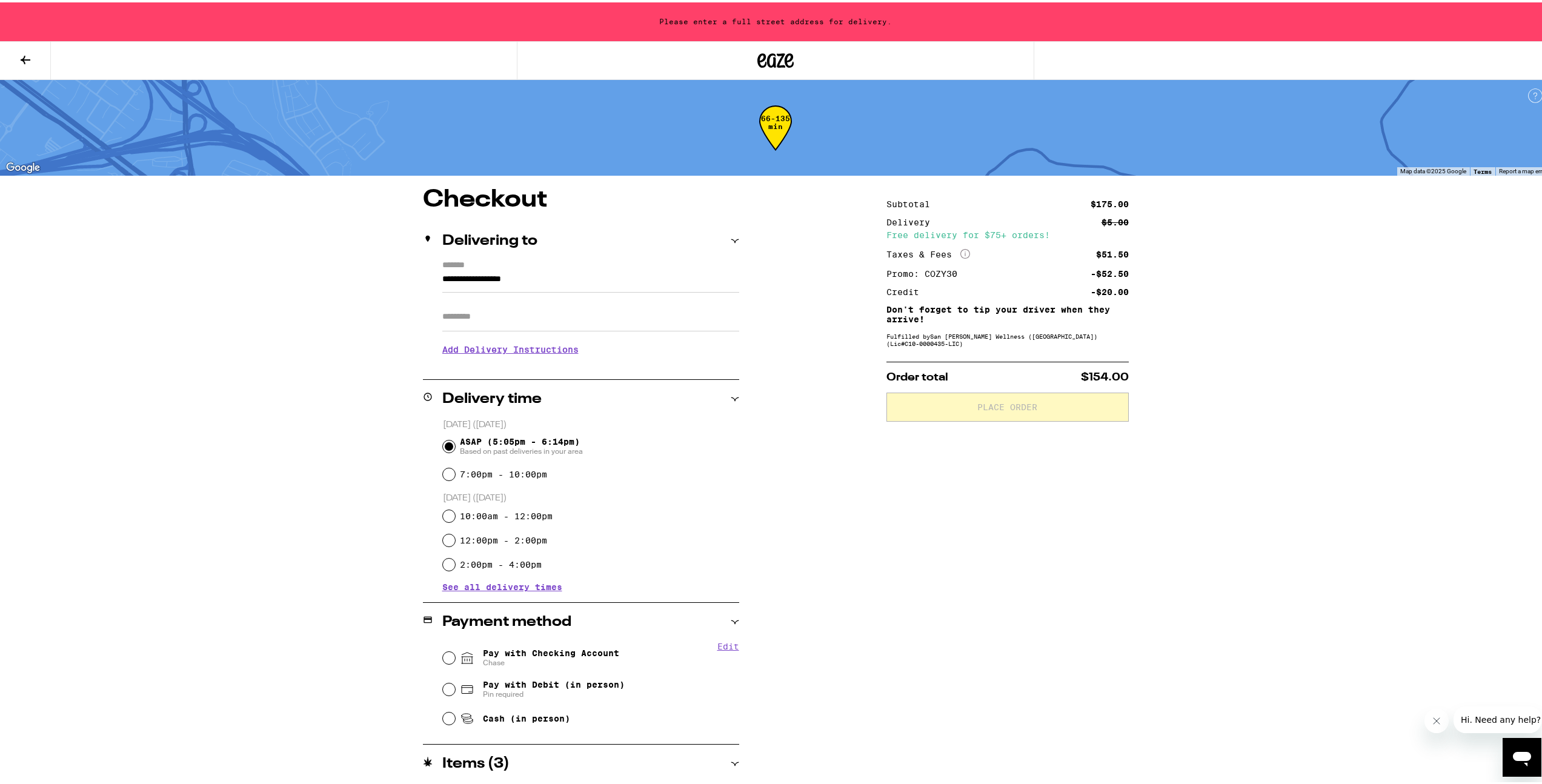
click at [465, 276] on input "**********" at bounding box center [591, 279] width 297 height 21
click at [347, 428] on div "**********" at bounding box center [776, 548] width 873 height 727
click at [492, 286] on input "**********" at bounding box center [591, 279] width 297 height 21
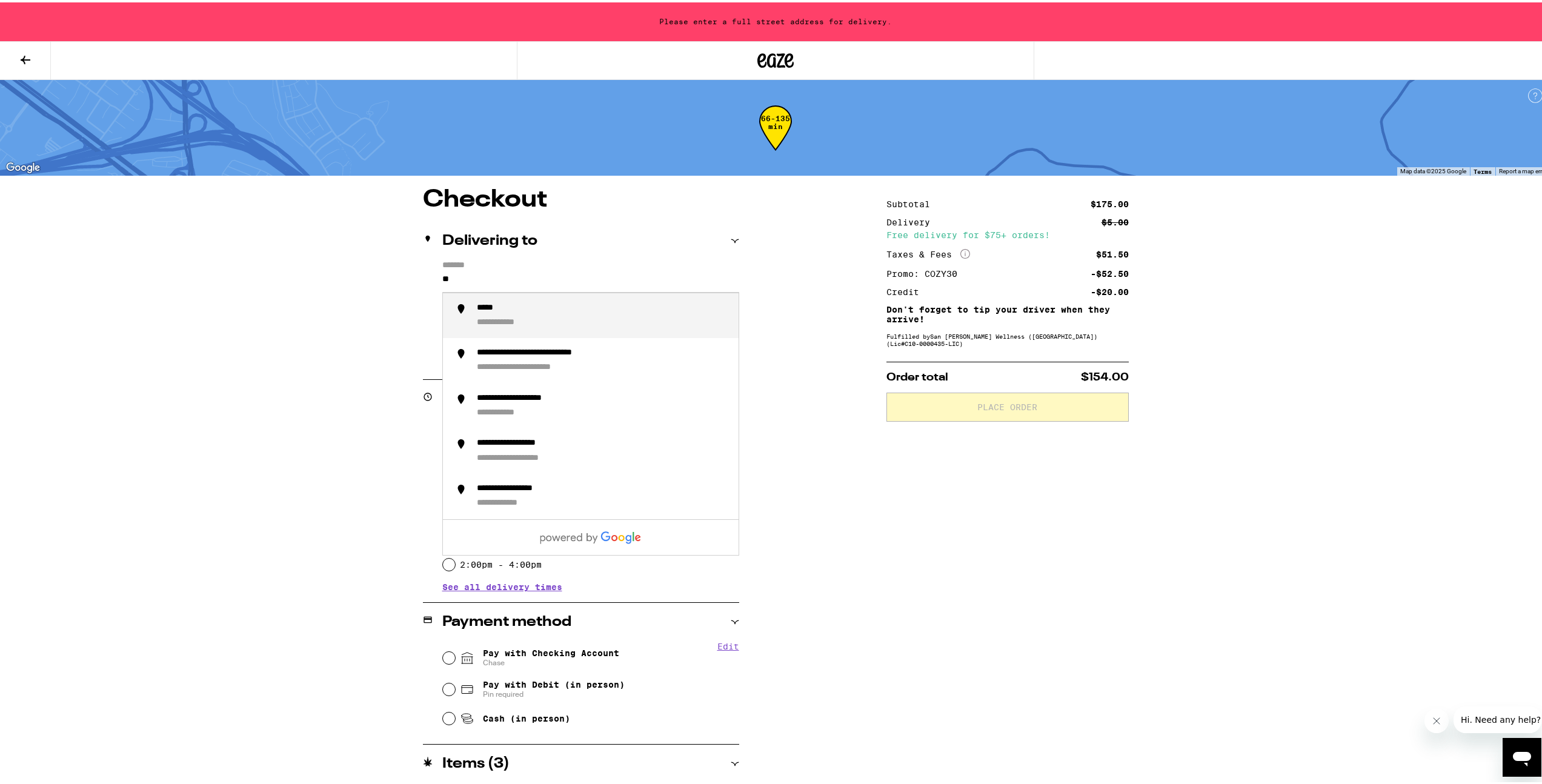
type input "*"
click at [497, 312] on div "**********" at bounding box center [518, 306] width 82 height 12
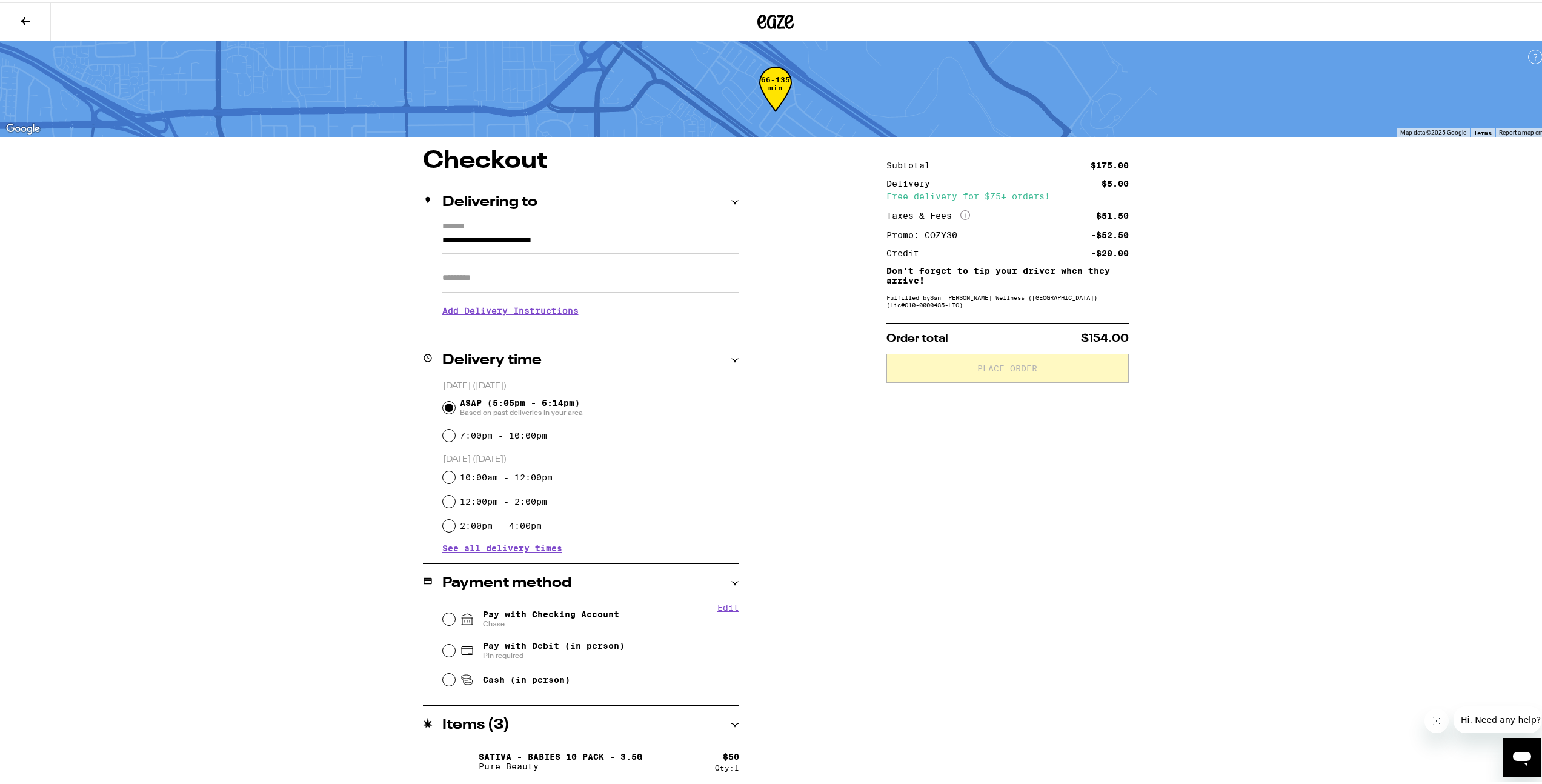
click at [676, 240] on input "**********" at bounding box center [591, 241] width 297 height 21
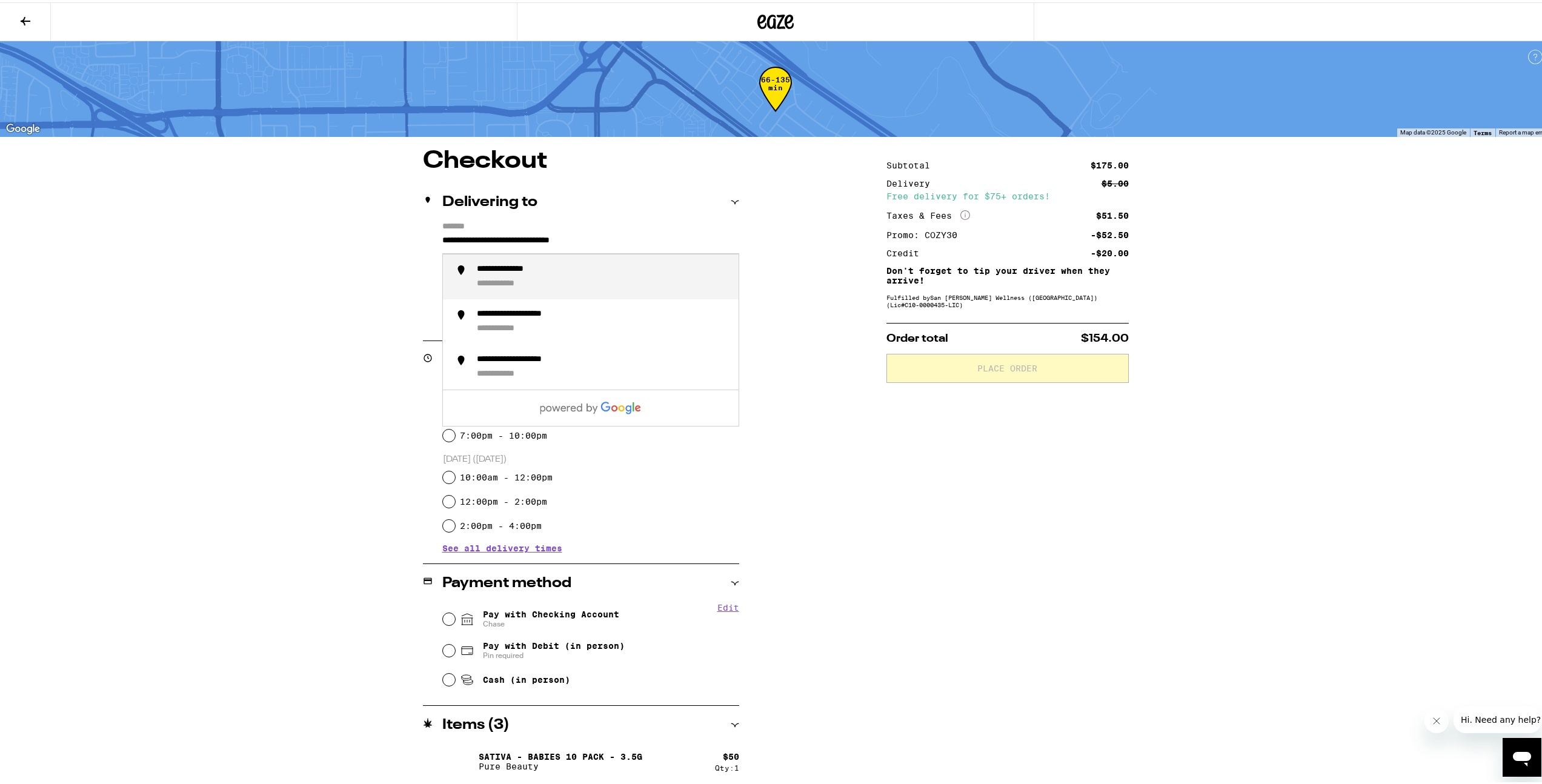
type input "**********"
click at [652, 275] on div "**********" at bounding box center [603, 275] width 252 height 26
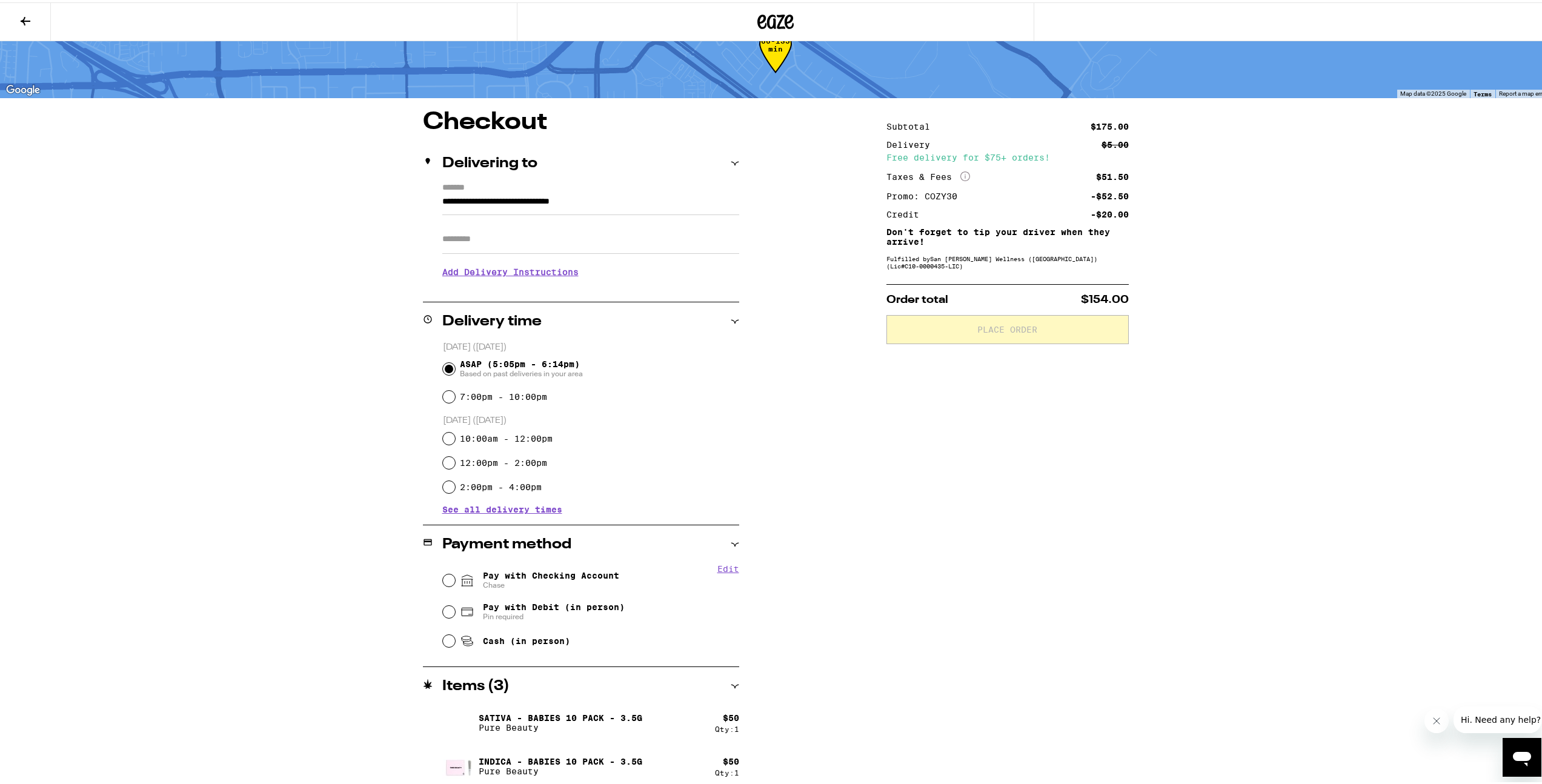
scroll to position [89, 0]
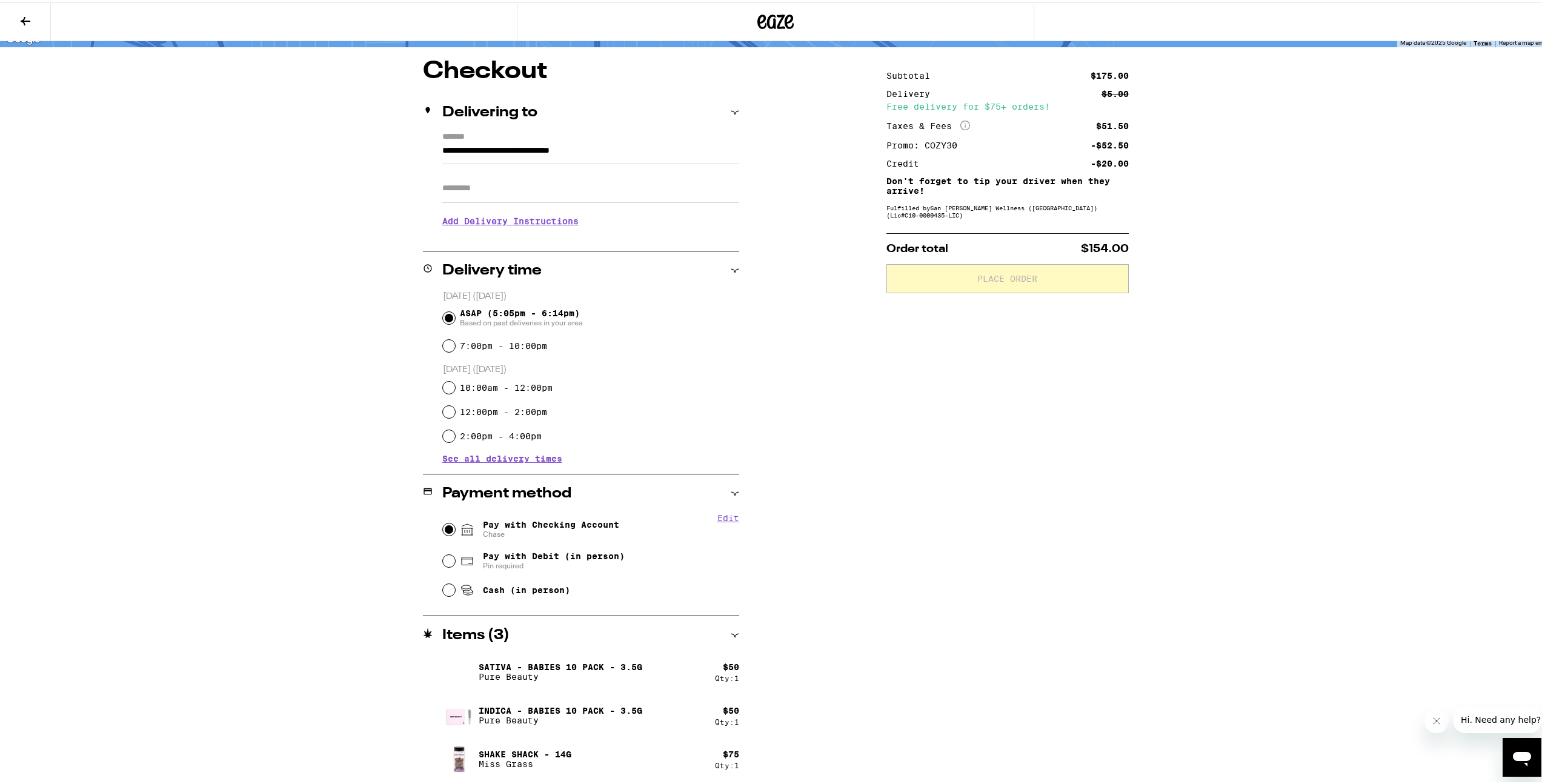
click at [444, 444] on input "Pay with Checking Account Chase" at bounding box center [448, 527] width 12 height 12
radio input "true"
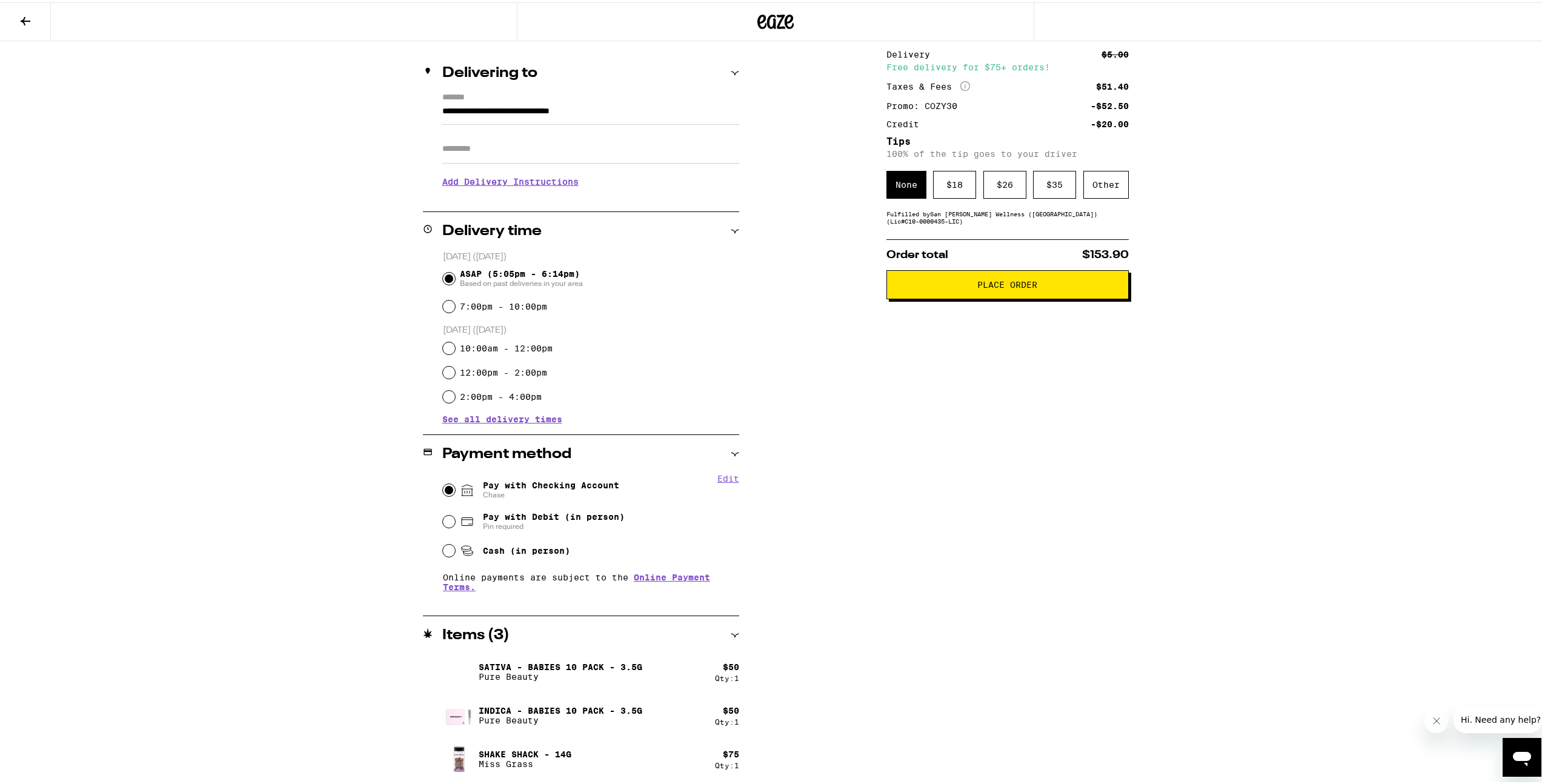
scroll to position [0, 0]
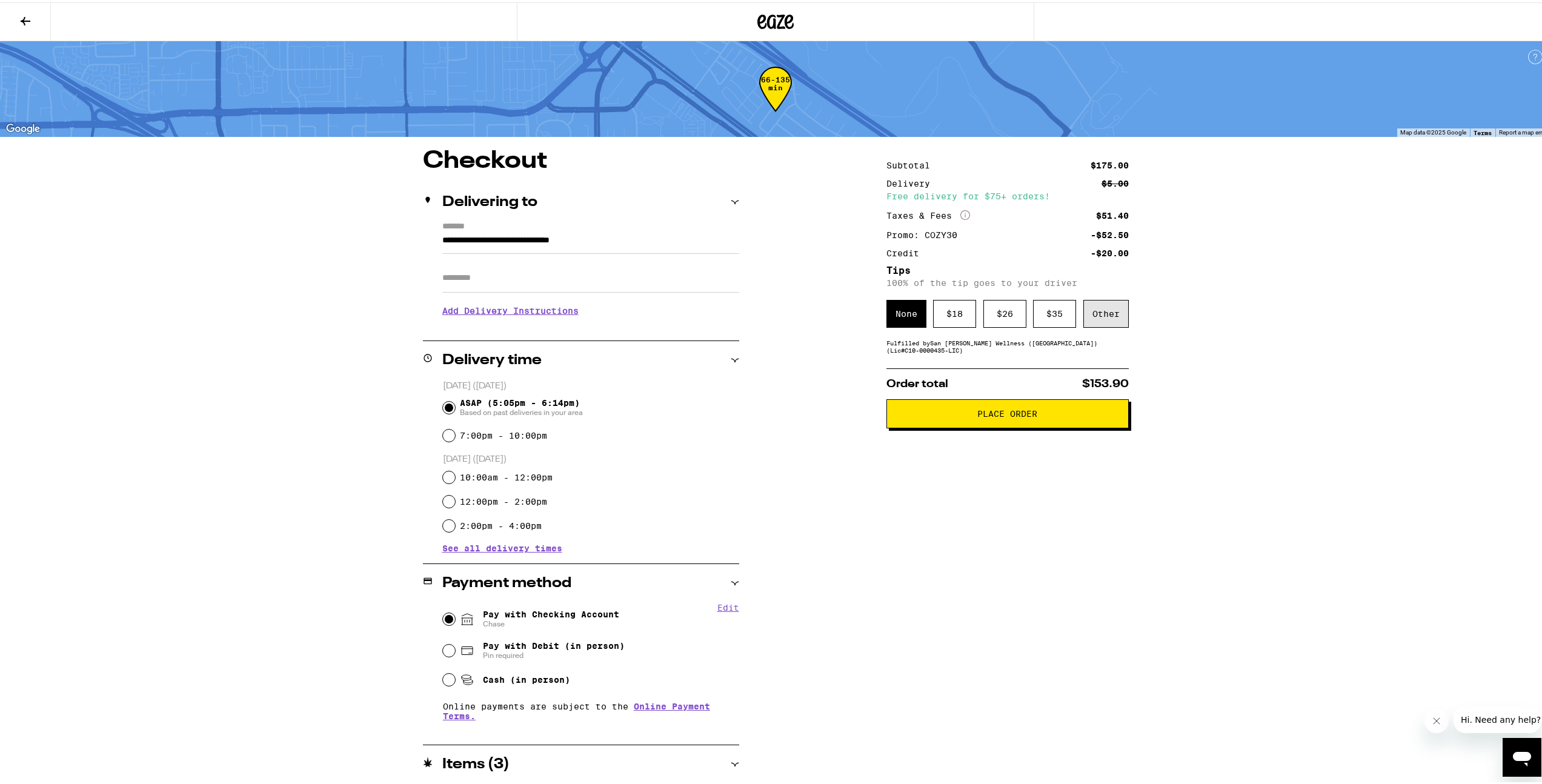
click at [860, 322] on div "Other" at bounding box center [1106, 311] width 45 height 28
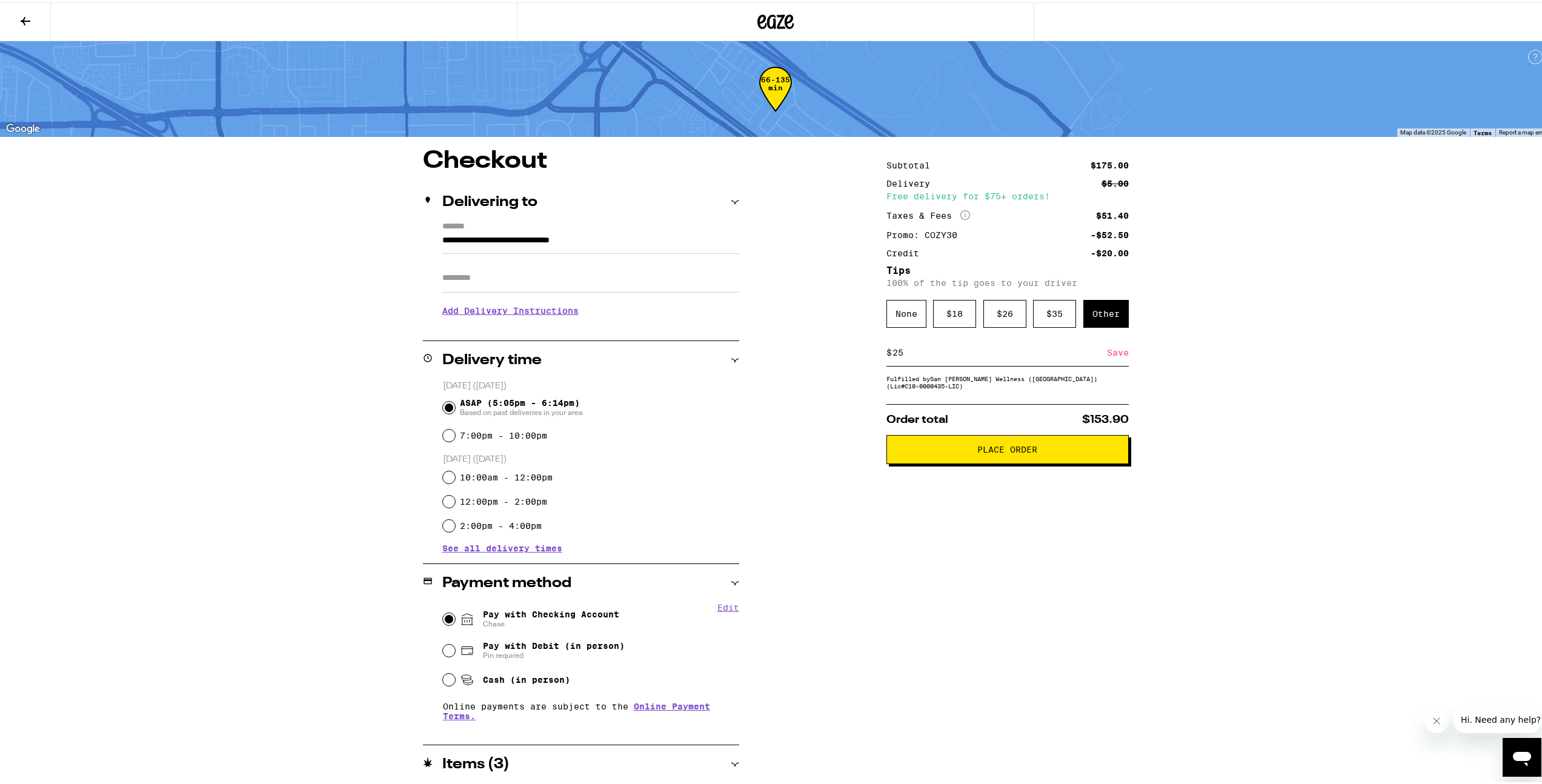
type input "2"
type input "15"
click at [860, 444] on div "Subtotal $175.00 Delivery $5.00 Free delivery for $75+ orders! Taxes & Fees Mor…" at bounding box center [1007, 529] width 242 height 766
click at [860, 354] on div "Save" at bounding box center [1117, 350] width 22 height 27
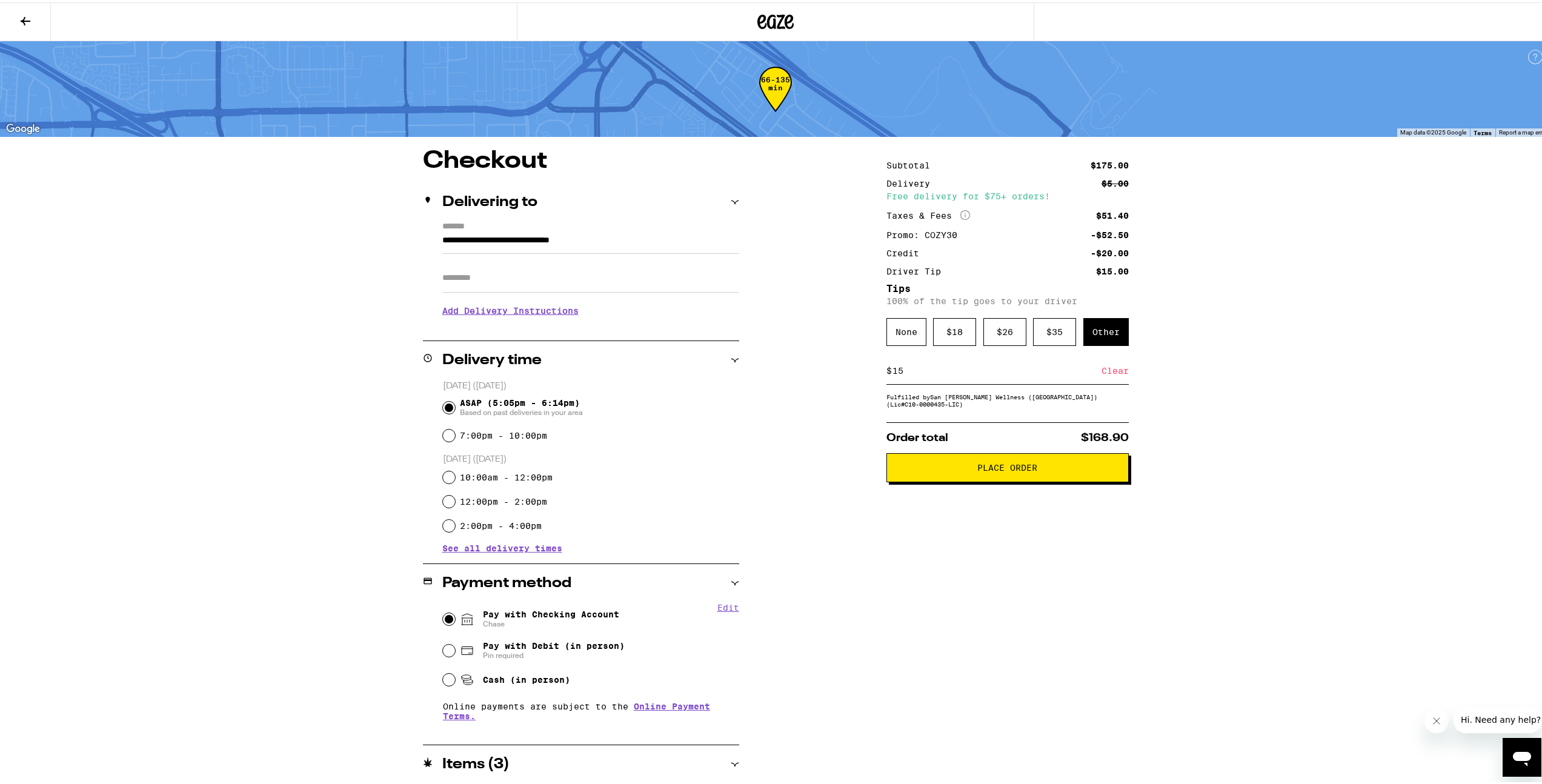
click at [860, 444] on span "Place Order" at bounding box center [1007, 464] width 221 height 8
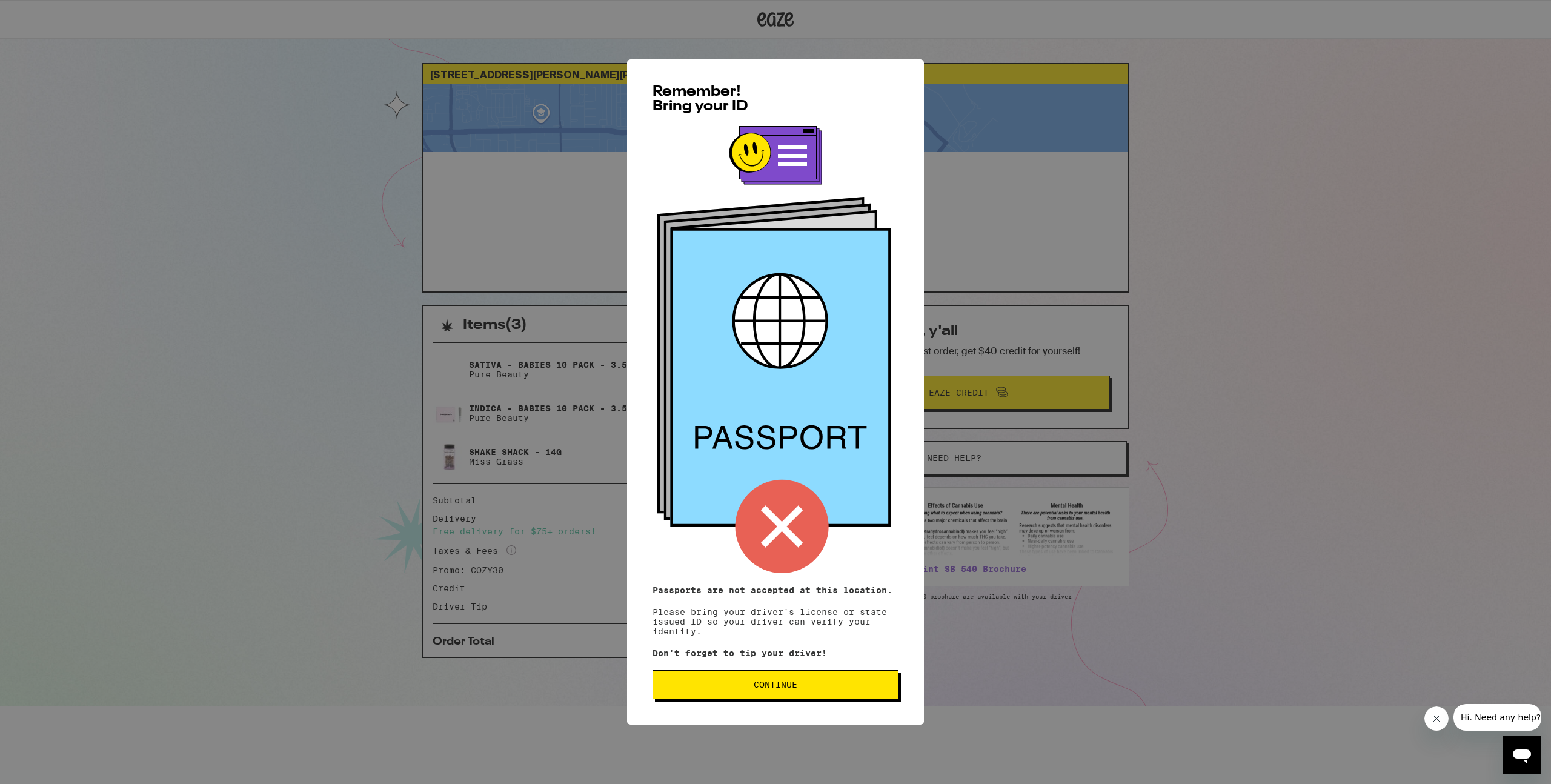
click at [834, 444] on button "Continue" at bounding box center [775, 685] width 246 height 29
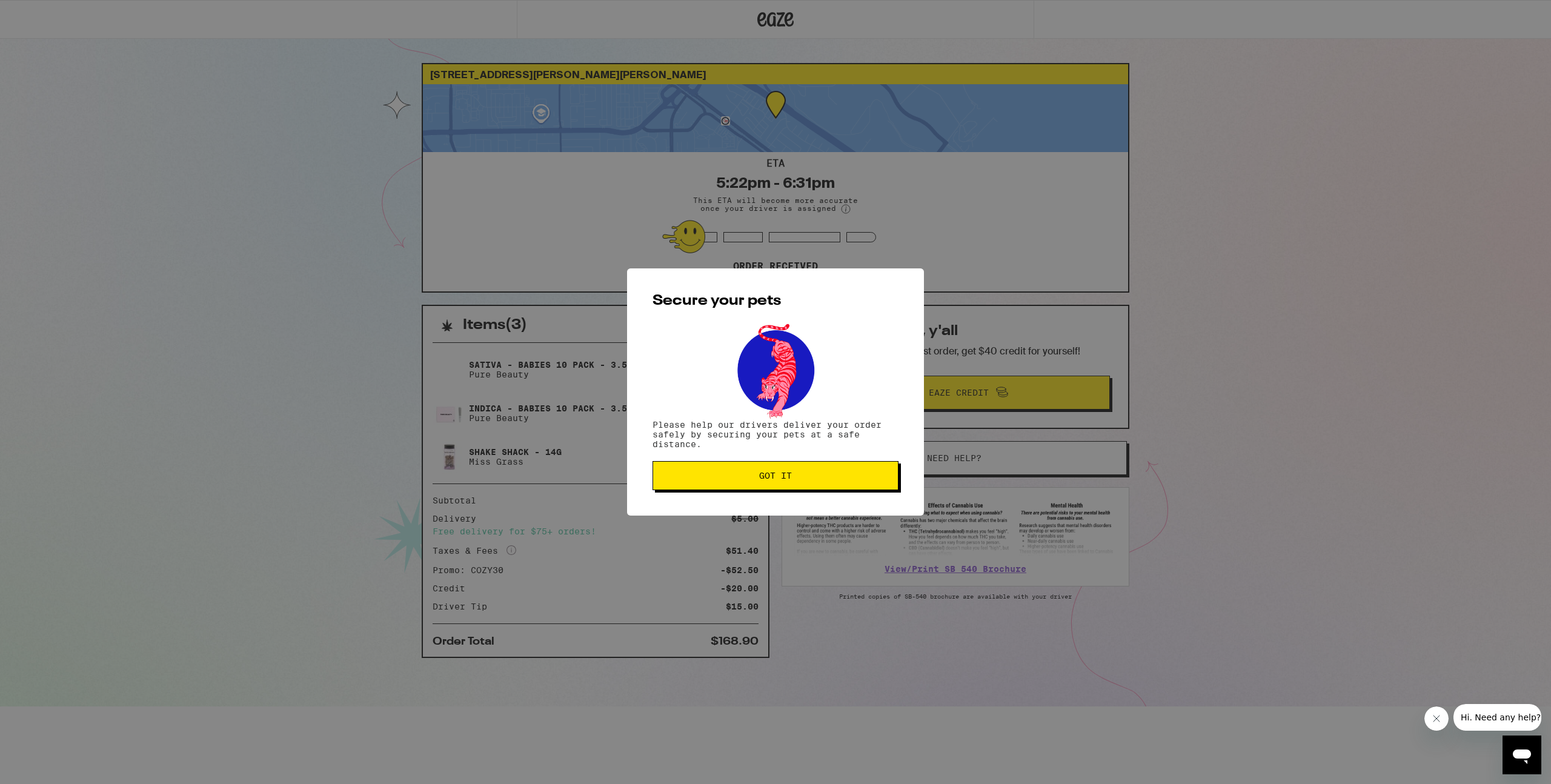
click at [774, 444] on span "Got it" at bounding box center [775, 475] width 33 height 8
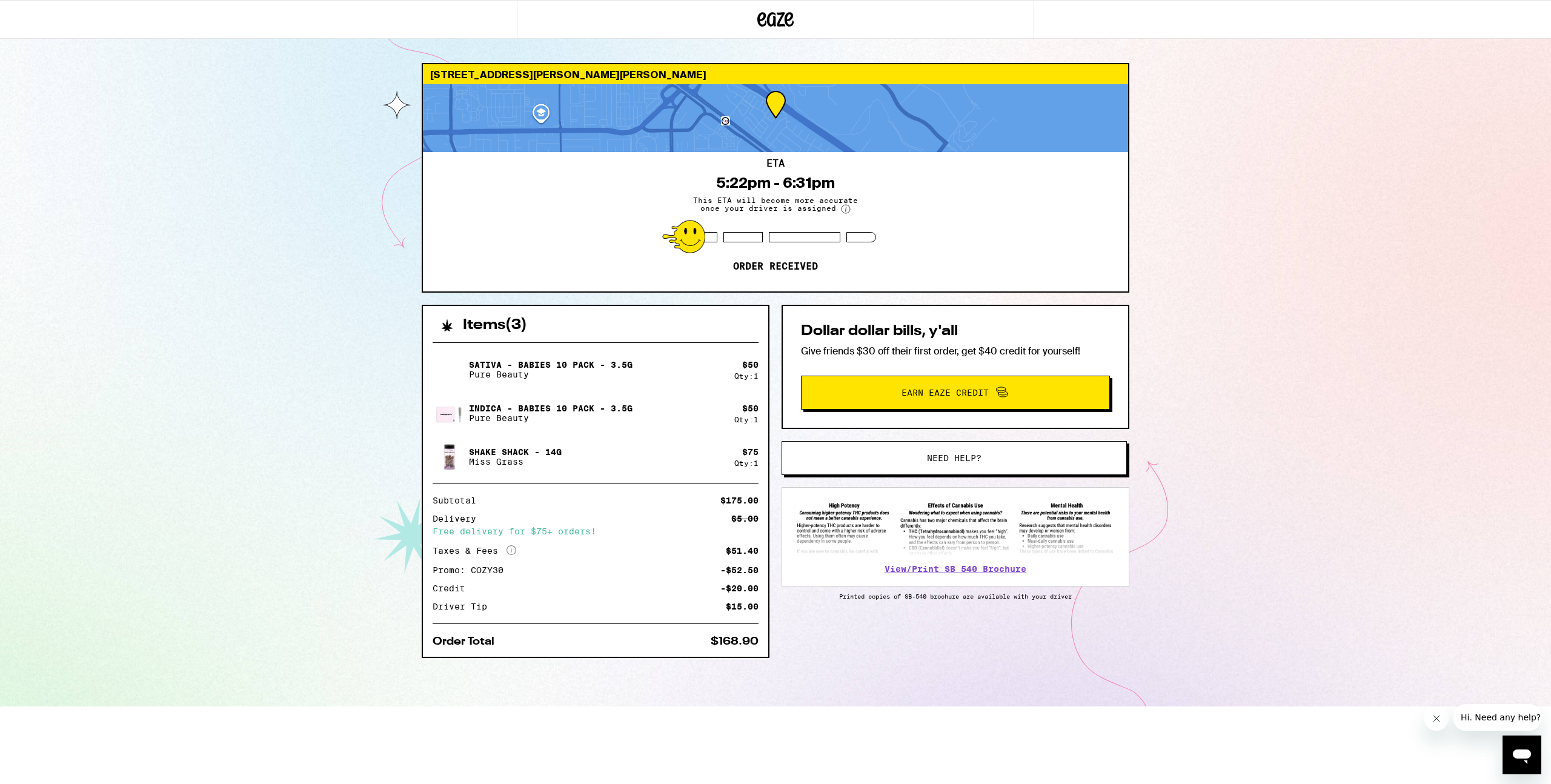
click at [860, 444] on div "[STREET_ADDRESS][PERSON_NAME][PERSON_NAME] 5:22pm - 6:31pm This ETA will become…" at bounding box center [775, 353] width 1551 height 706
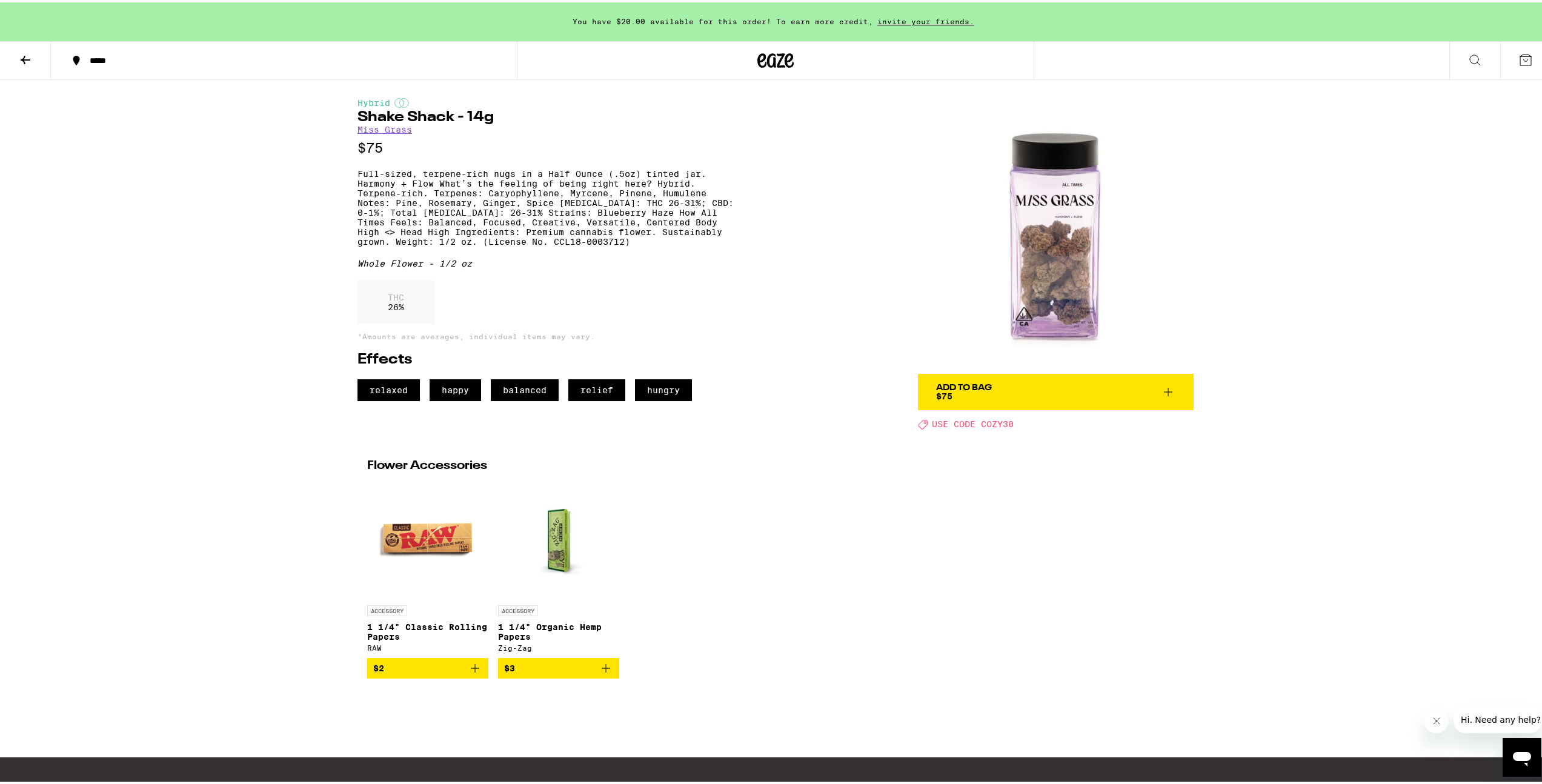
click at [1043, 266] on img at bounding box center [1055, 233] width 276 height 275
